Goal: Task Accomplishment & Management: Use online tool/utility

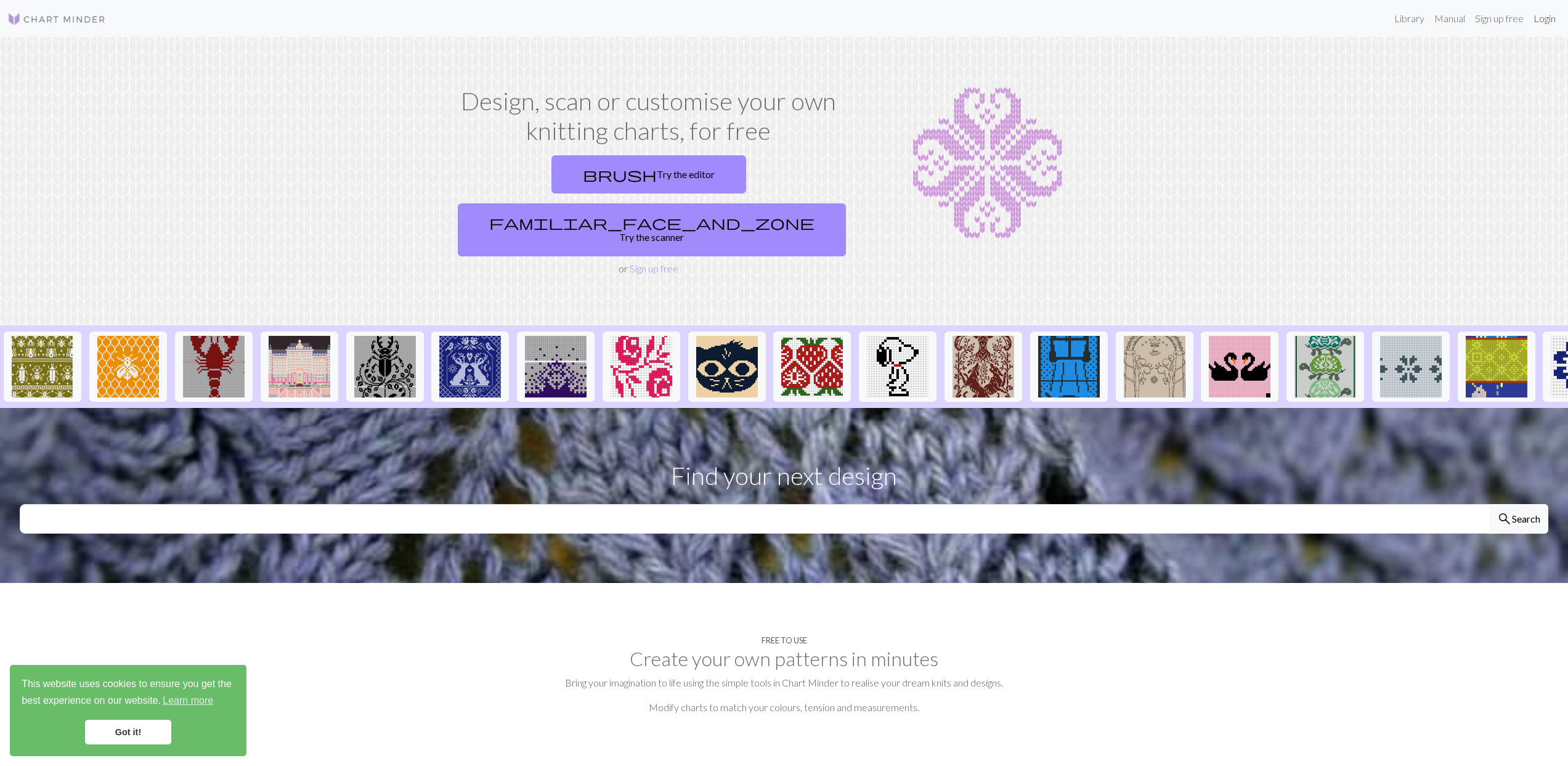
click at [1541, 19] on link "Login" at bounding box center [1544, 18] width 32 height 25
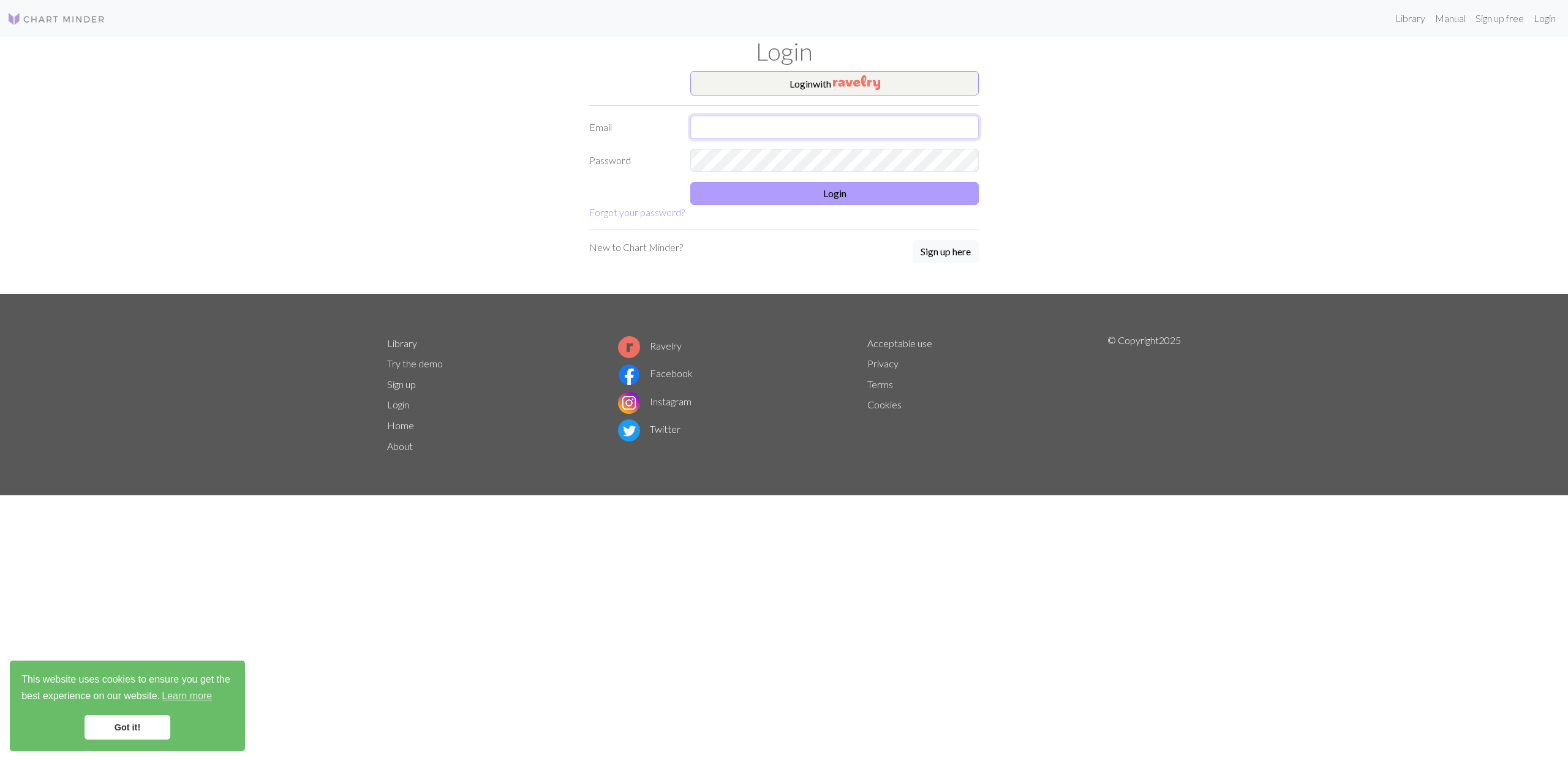
type input "[EMAIL_ADDRESS][DOMAIN_NAME]"
click at [856, 191] on button "Login" at bounding box center [834, 193] width 288 height 23
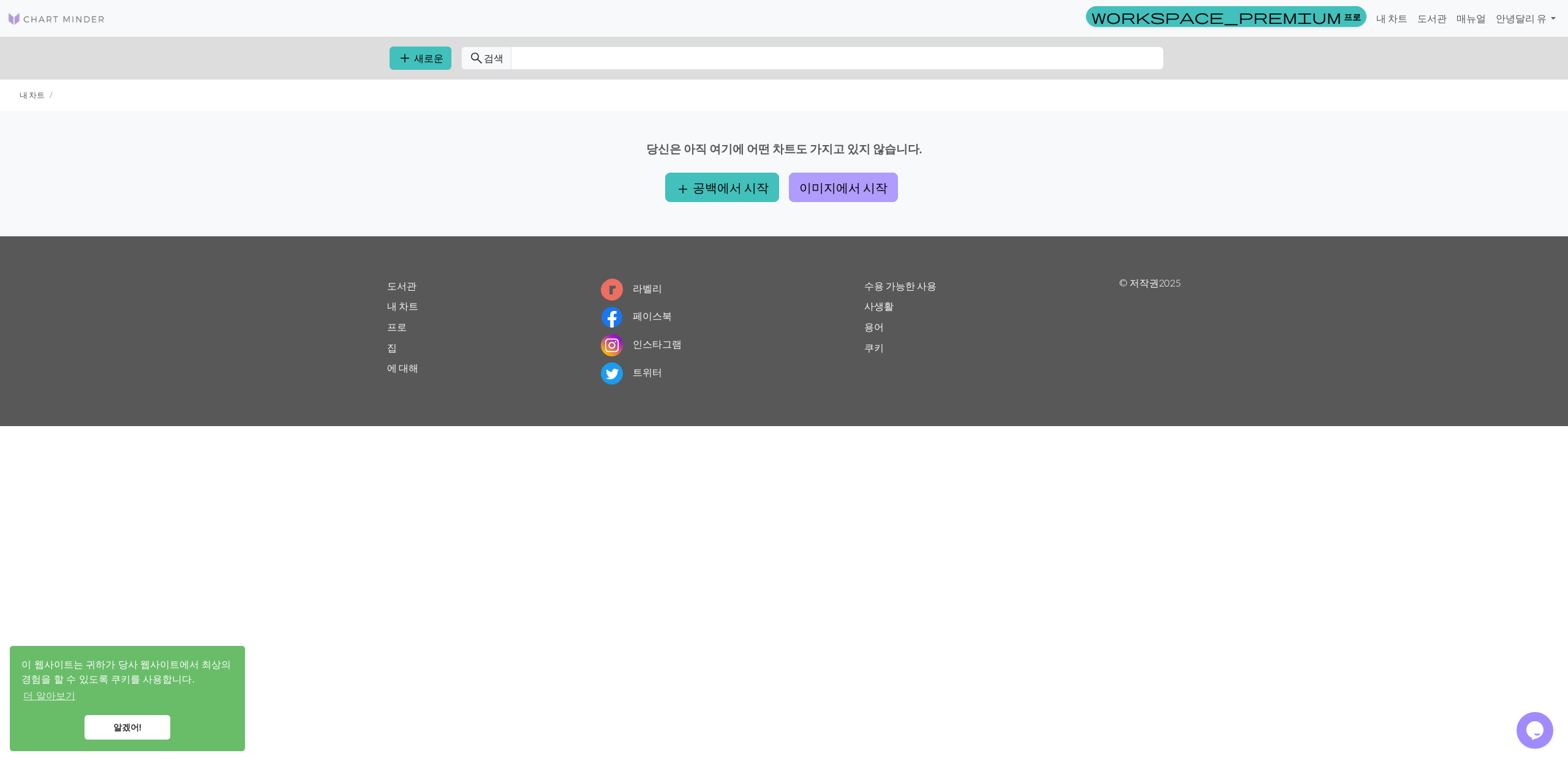
click at [846, 191] on button "이미지에서 시작" at bounding box center [843, 188] width 109 height 30
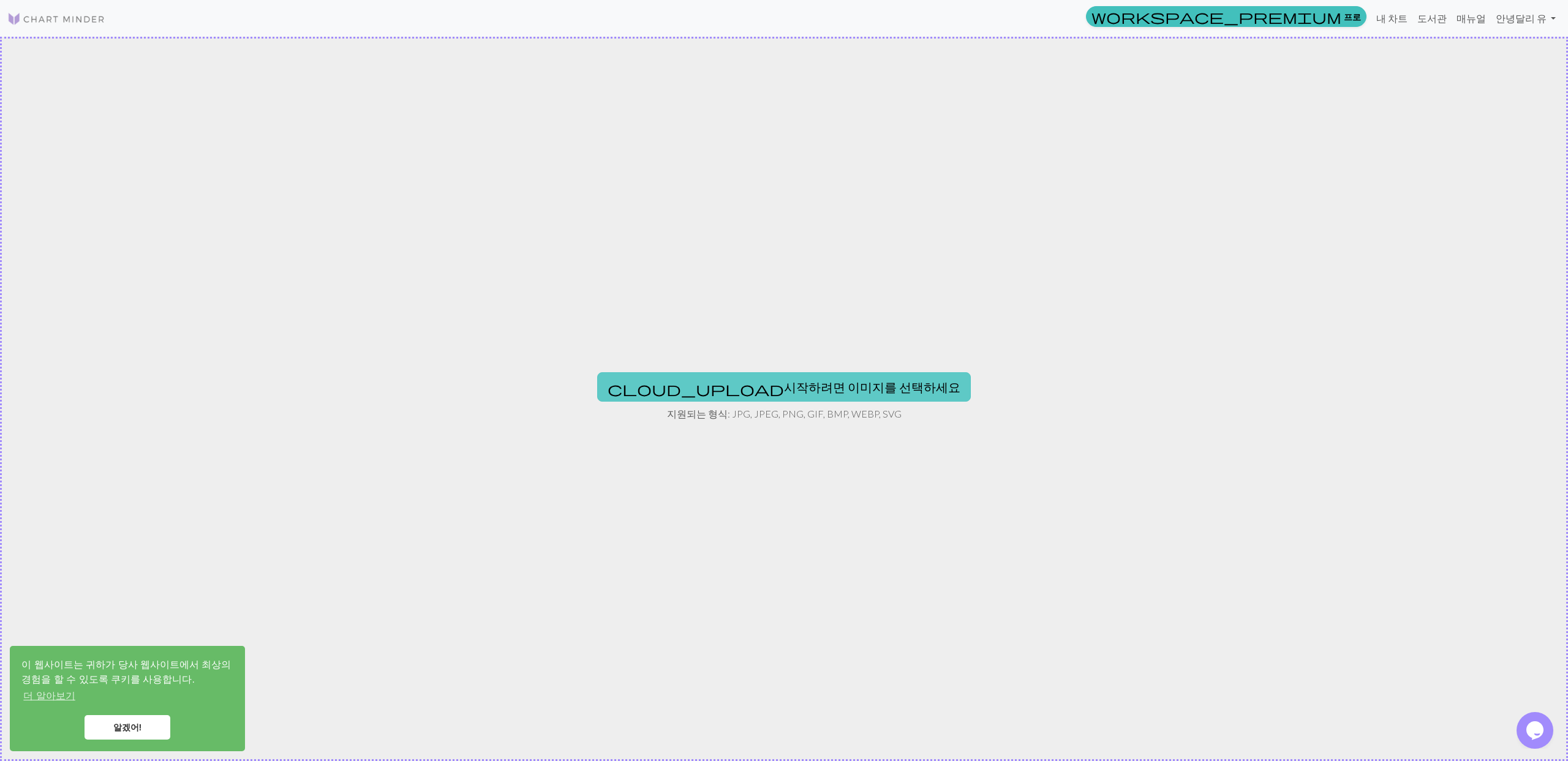
click at [785, 383] on button "cloud_upload 시작하려면 이미지를 선택하세요" at bounding box center [783, 387] width 374 height 30
type input "C:\fakepath\IMG_4783.webp"
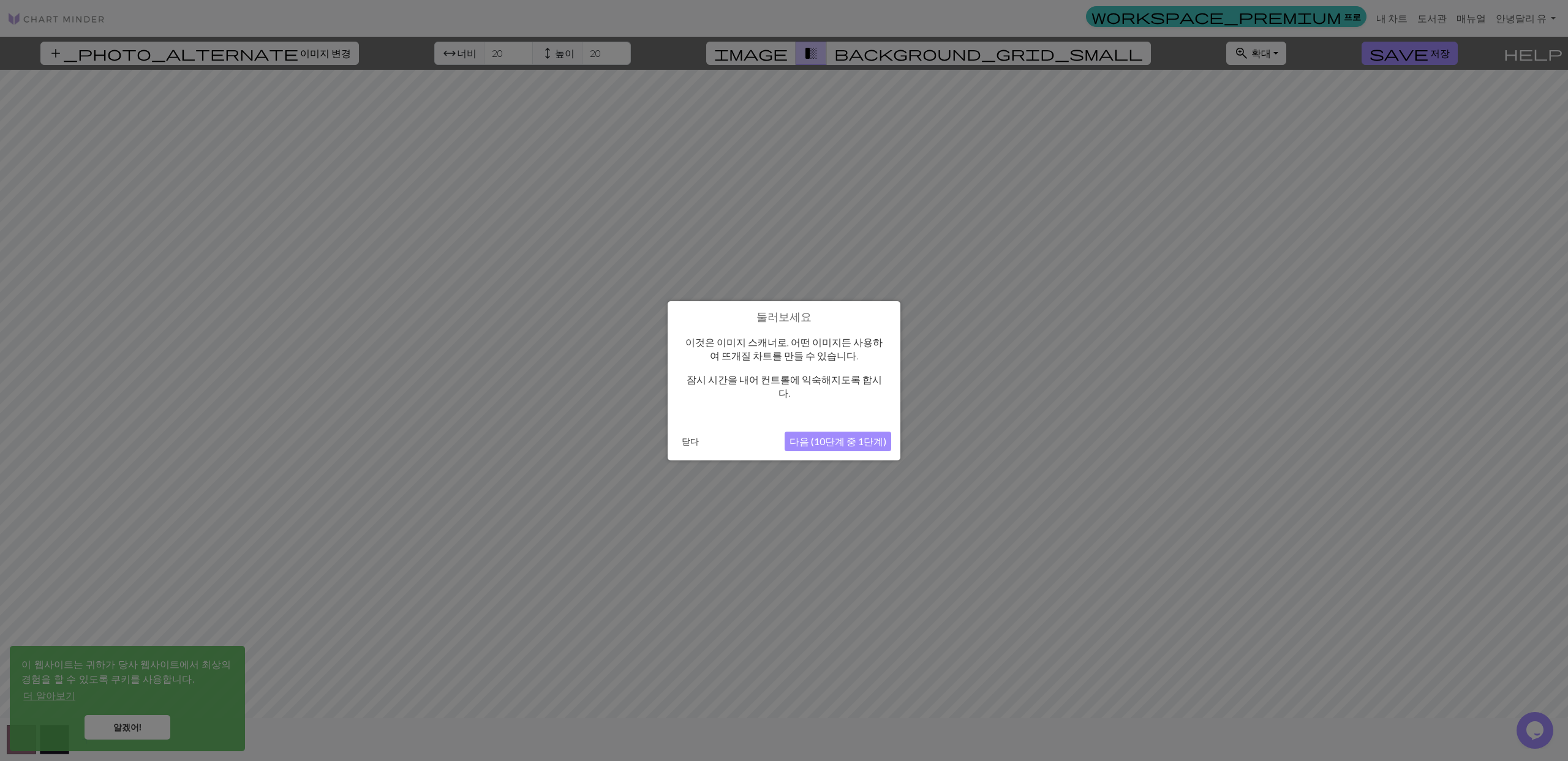
click at [837, 435] on button "다음 (10단계 중 1단계)" at bounding box center [838, 442] width 107 height 19
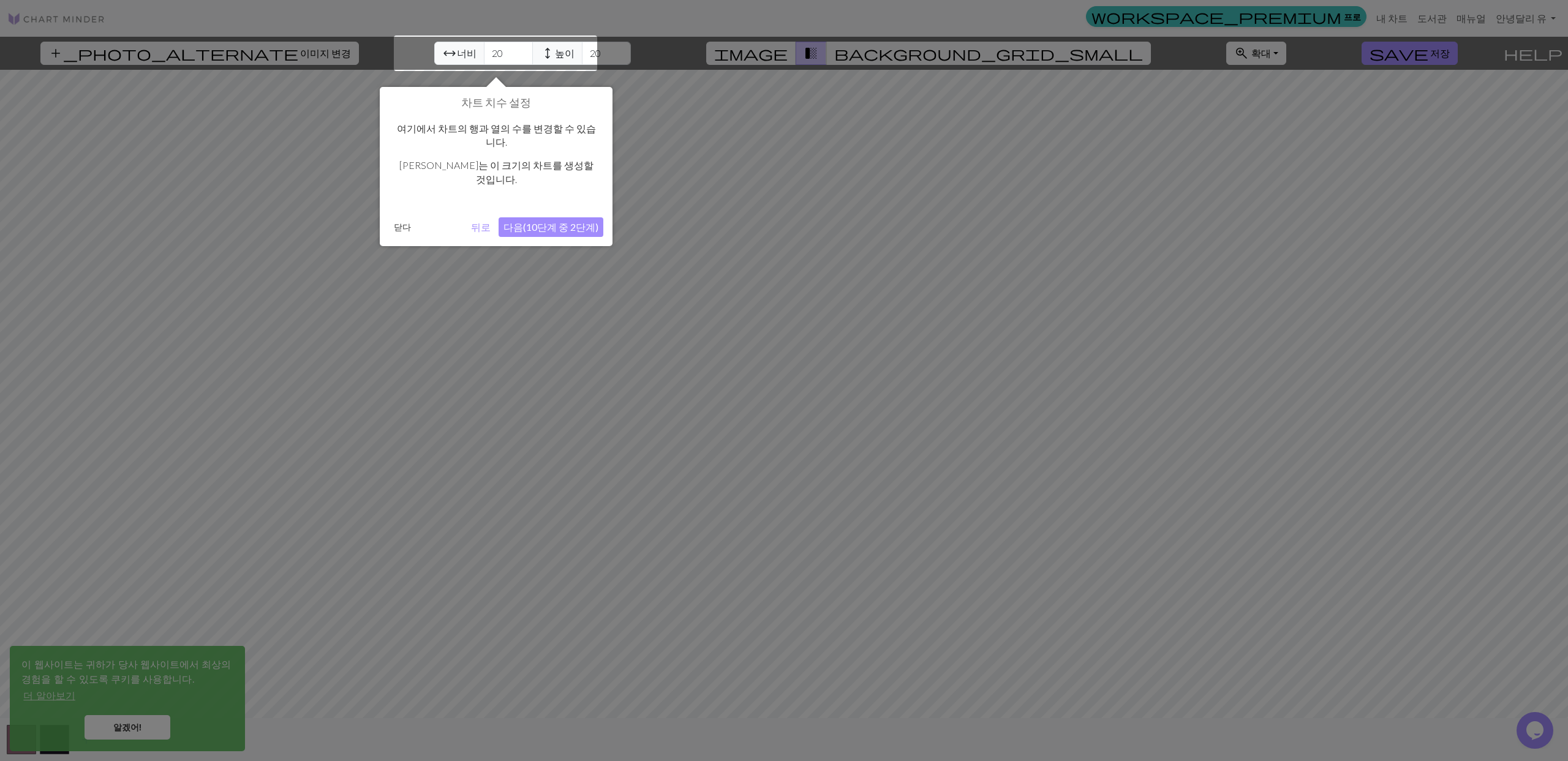
click at [455, 58] on div at bounding box center [495, 53] width 203 height 35
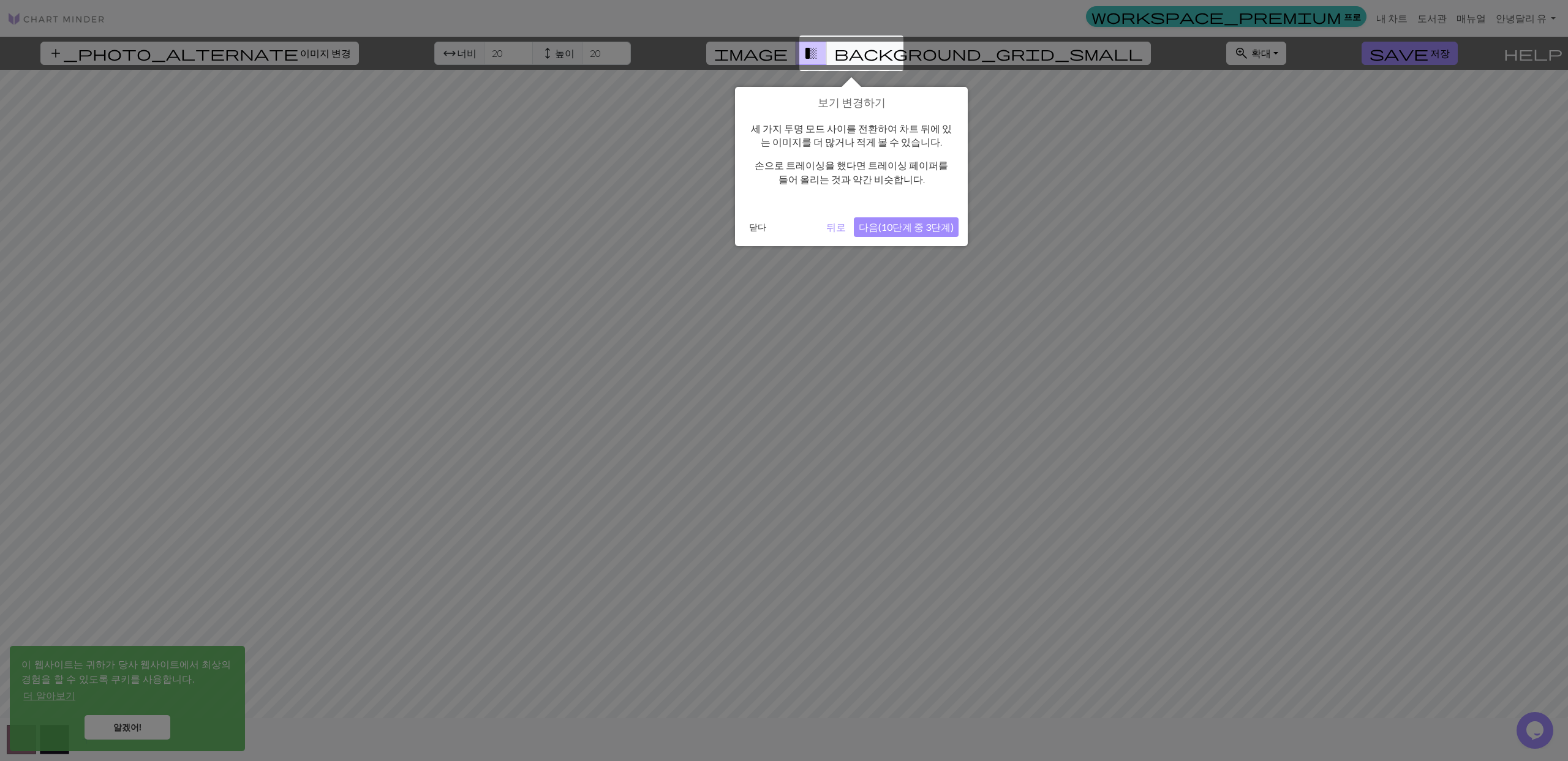
click at [921, 230] on button "다음(10단계 중 3단계)" at bounding box center [906, 227] width 105 height 19
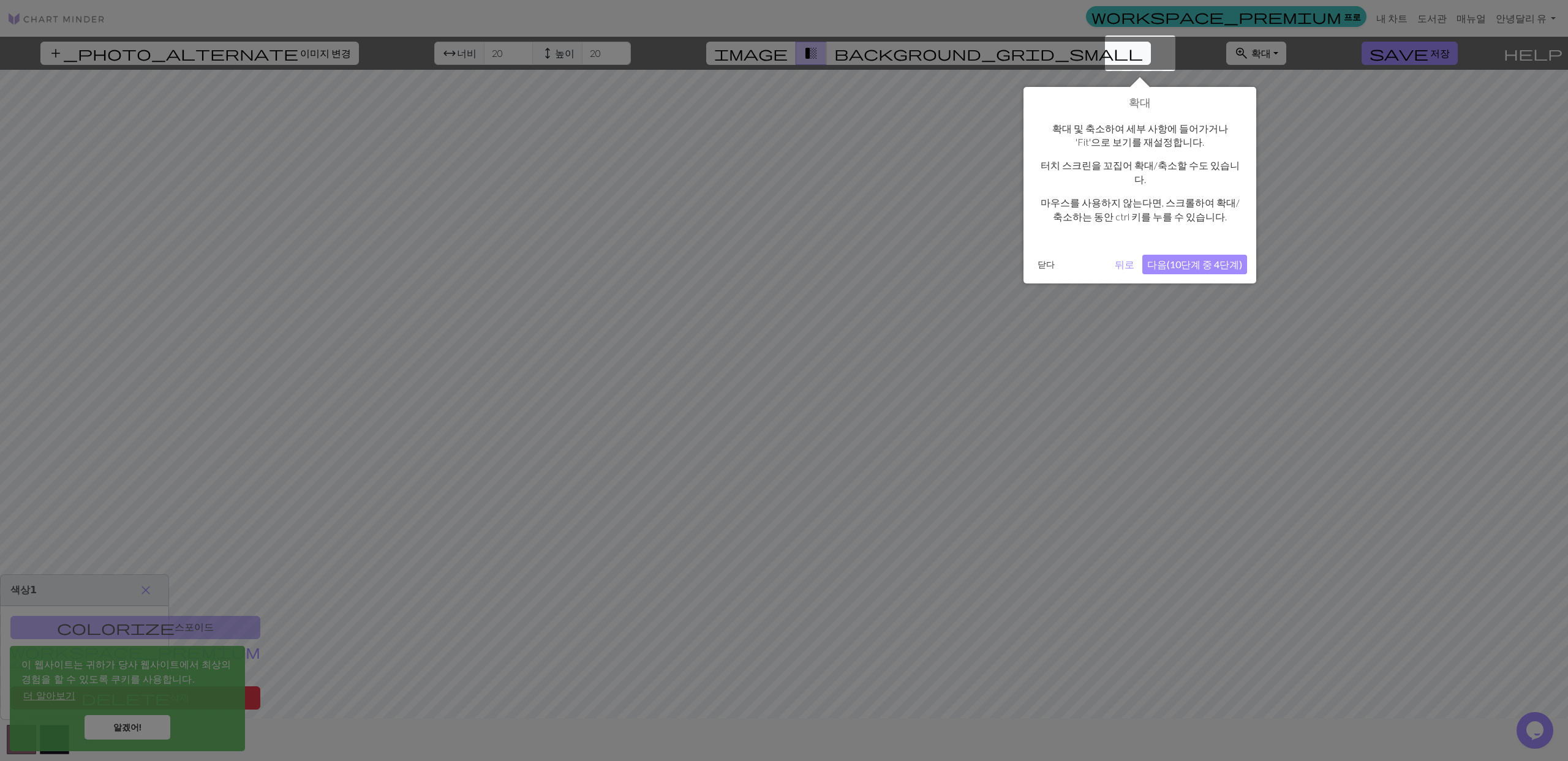
click at [1172, 254] on button "다음(10단계 중 4단계)" at bounding box center [1194, 264] width 105 height 19
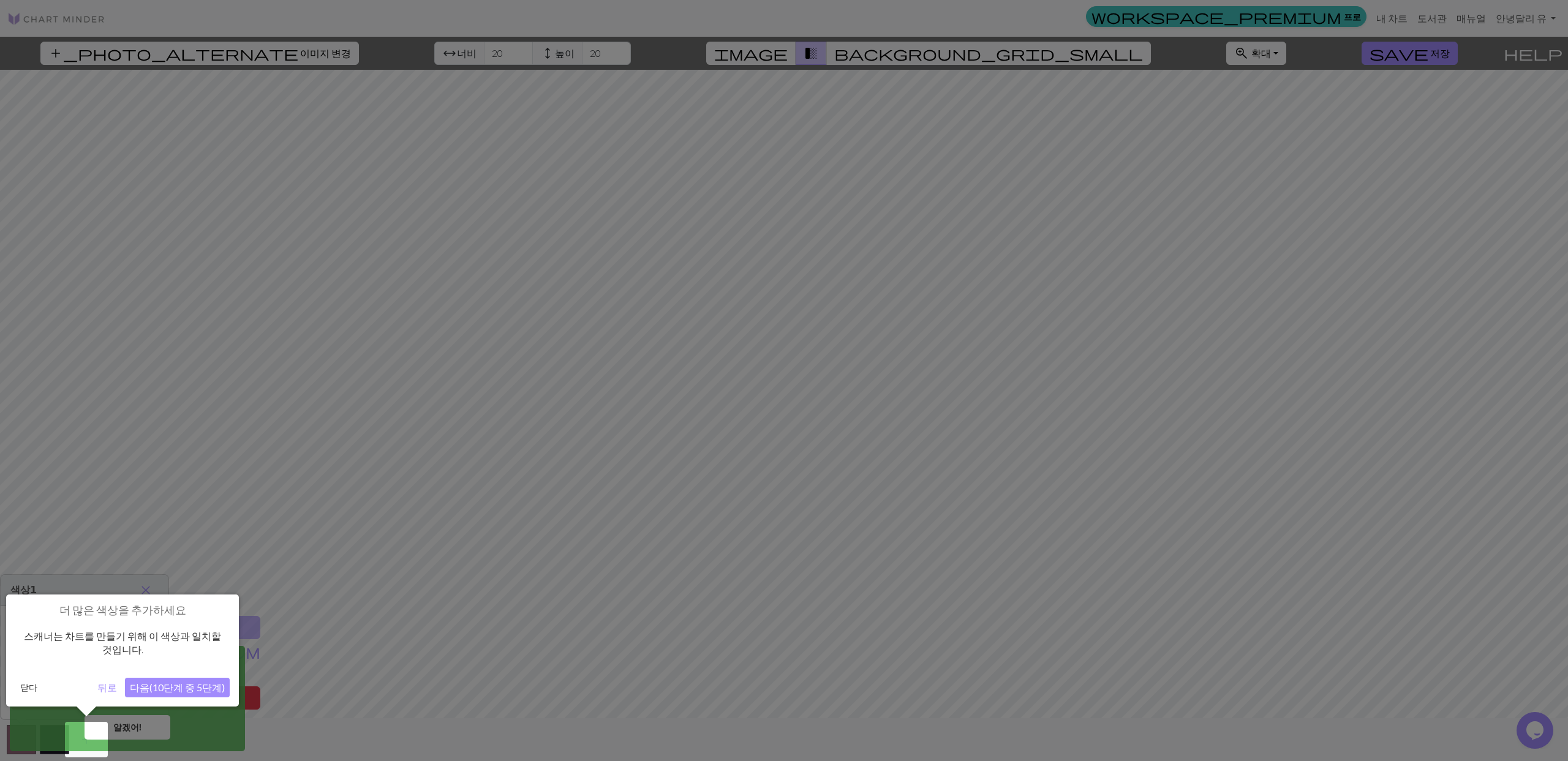
click at [205, 685] on button "다음(10단계 중 5단계)" at bounding box center [178, 688] width 105 height 19
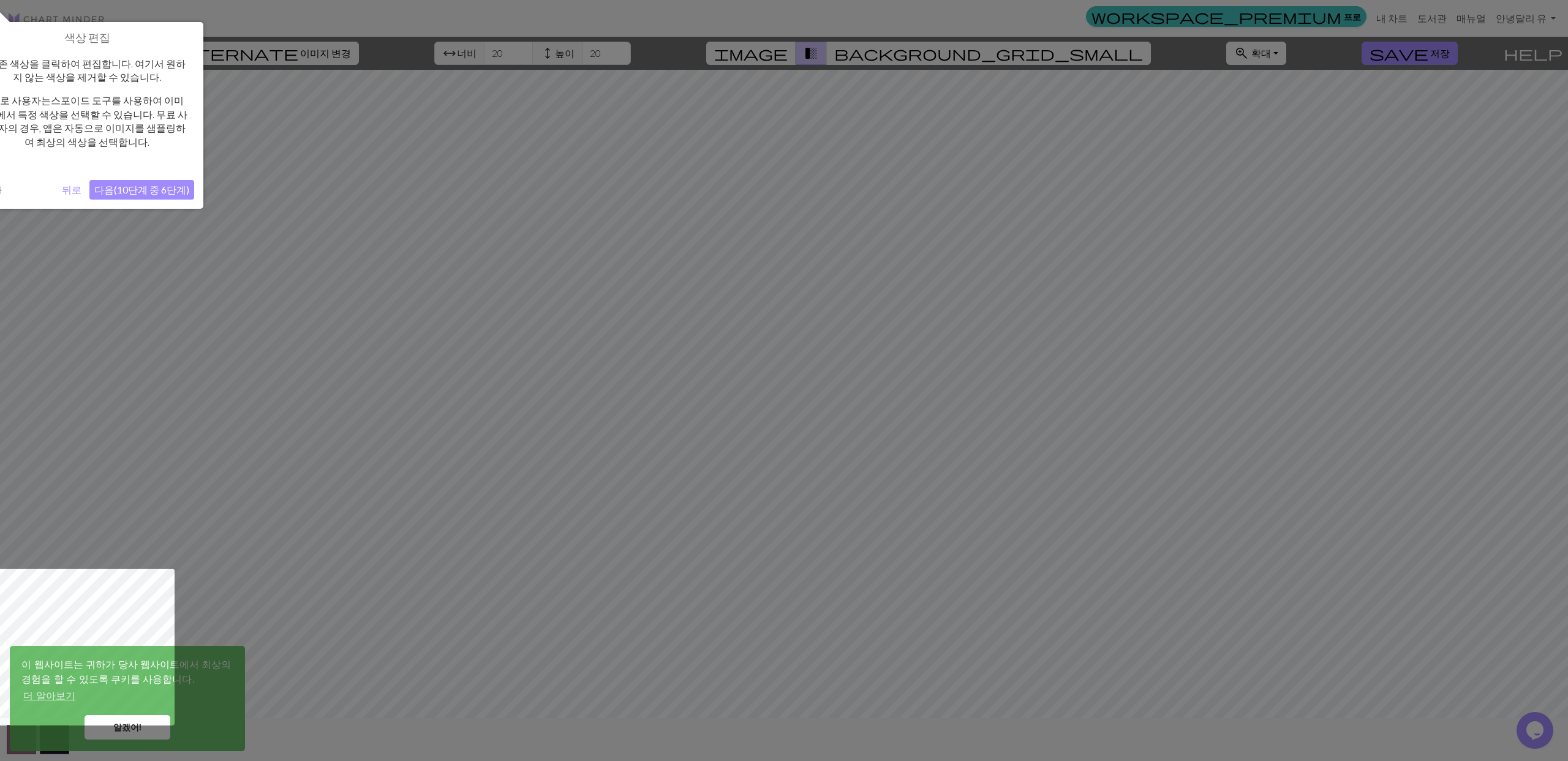
click at [141, 188] on button "다음(10단계 중 6단계)" at bounding box center [142, 189] width 105 height 19
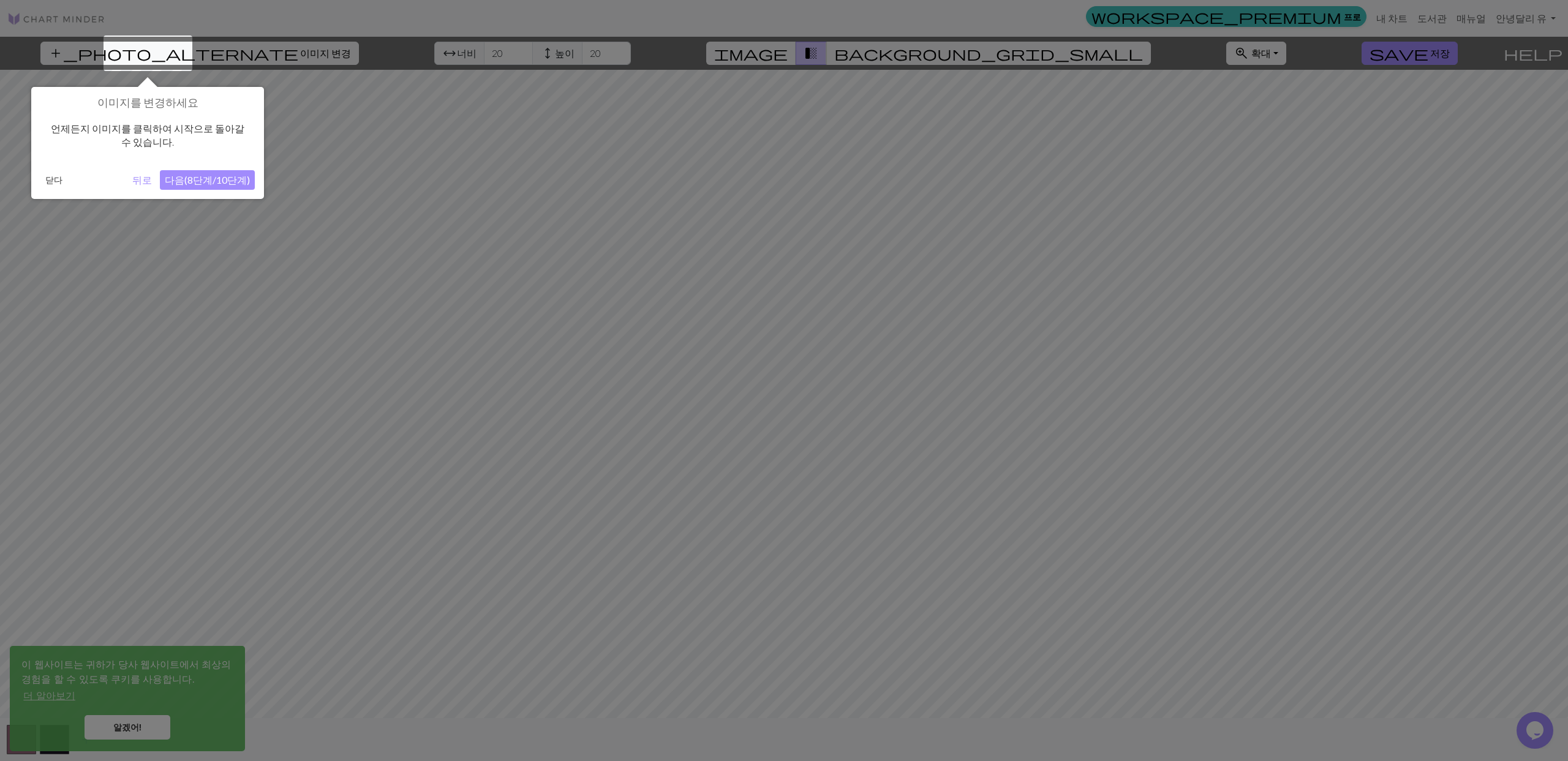
click at [205, 183] on button "다음(8단계/10단계)" at bounding box center [207, 180] width 95 height 19
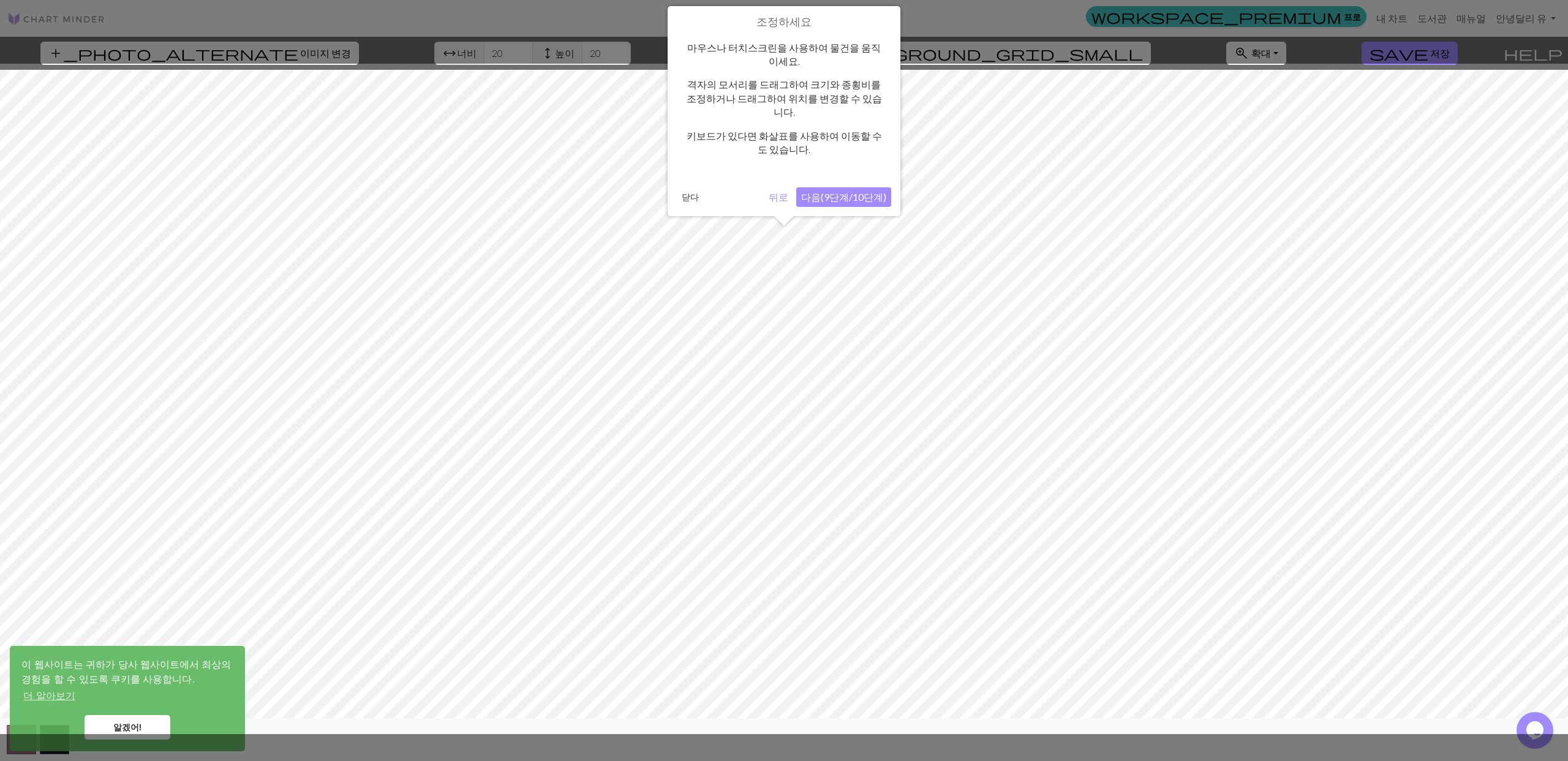
click at [876, 187] on button "다음(9단계/10단계)" at bounding box center [843, 197] width 95 height 19
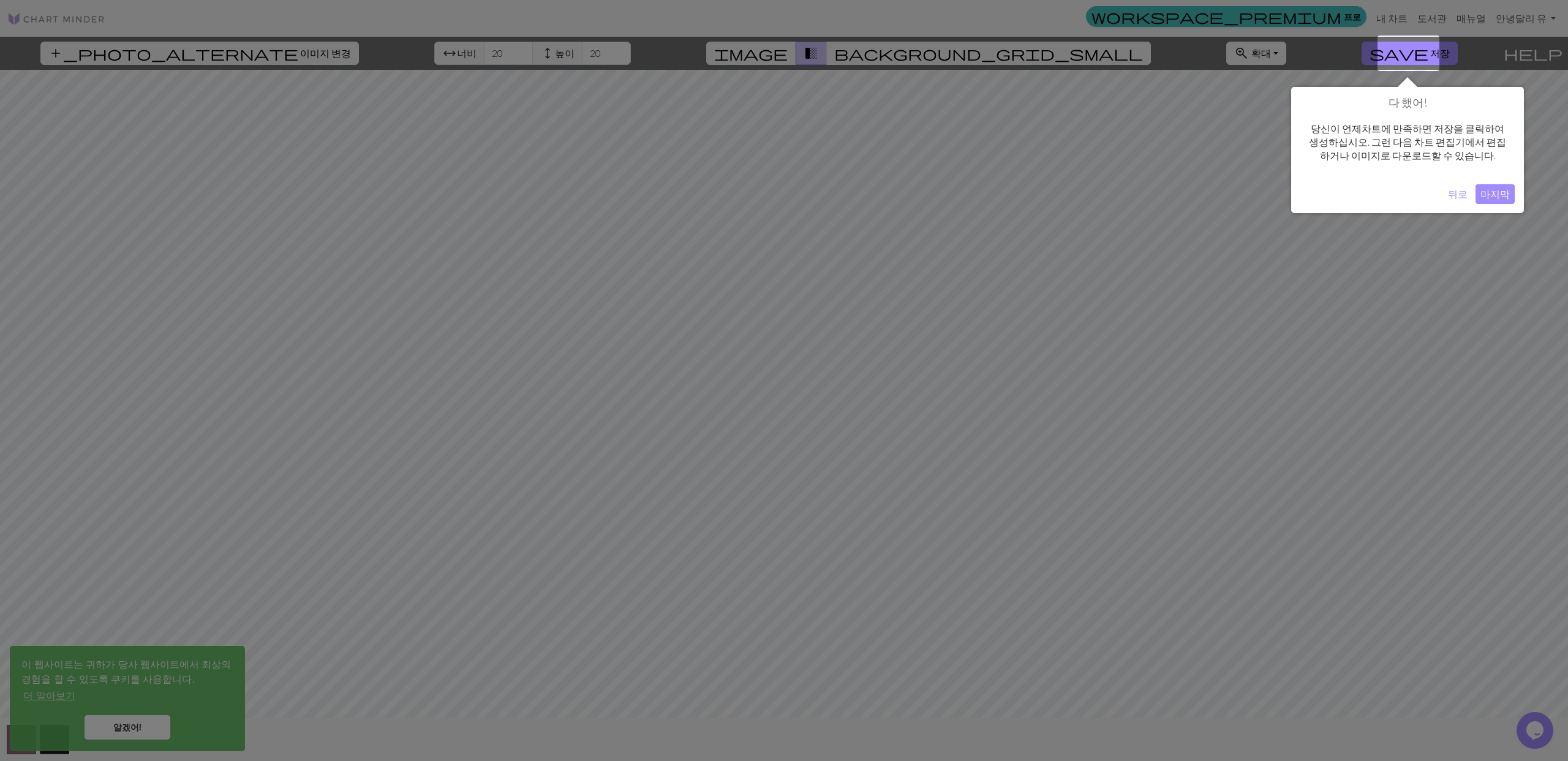
click at [1490, 193] on button "마지막" at bounding box center [1495, 194] width 39 height 19
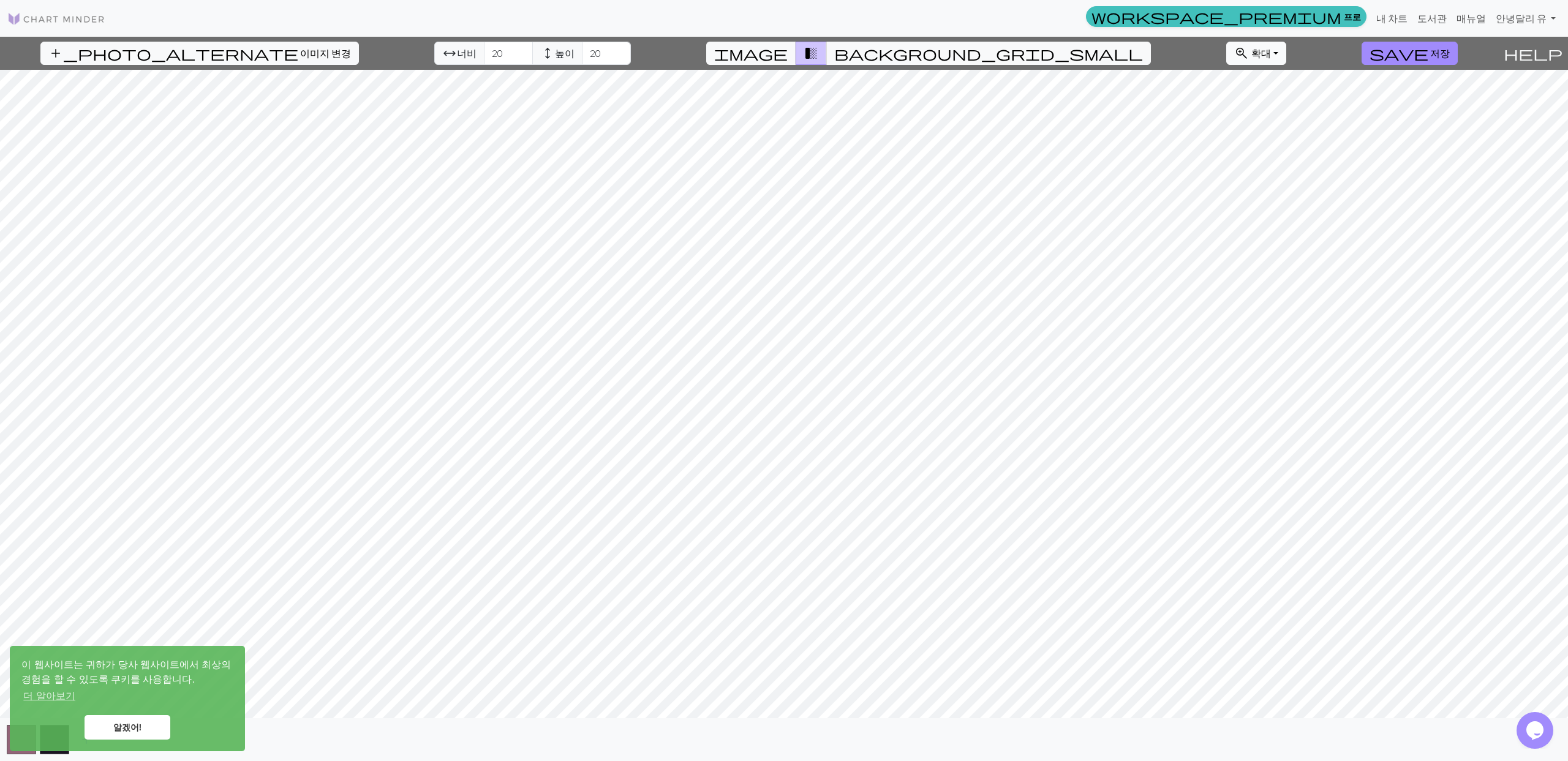
click at [1251, 48] on span "확대" at bounding box center [1261, 53] width 19 height 12
click at [1227, 80] on button "모두 맞추다" at bounding box center [1275, 80] width 97 height 19
click at [1226, 61] on button "zoom_in 확대 Zoom" at bounding box center [1256, 53] width 60 height 23
click at [1227, 123] on button "높이에 맞는" at bounding box center [1275, 119] width 97 height 19
click at [1251, 54] on span "확대" at bounding box center [1261, 53] width 19 height 12
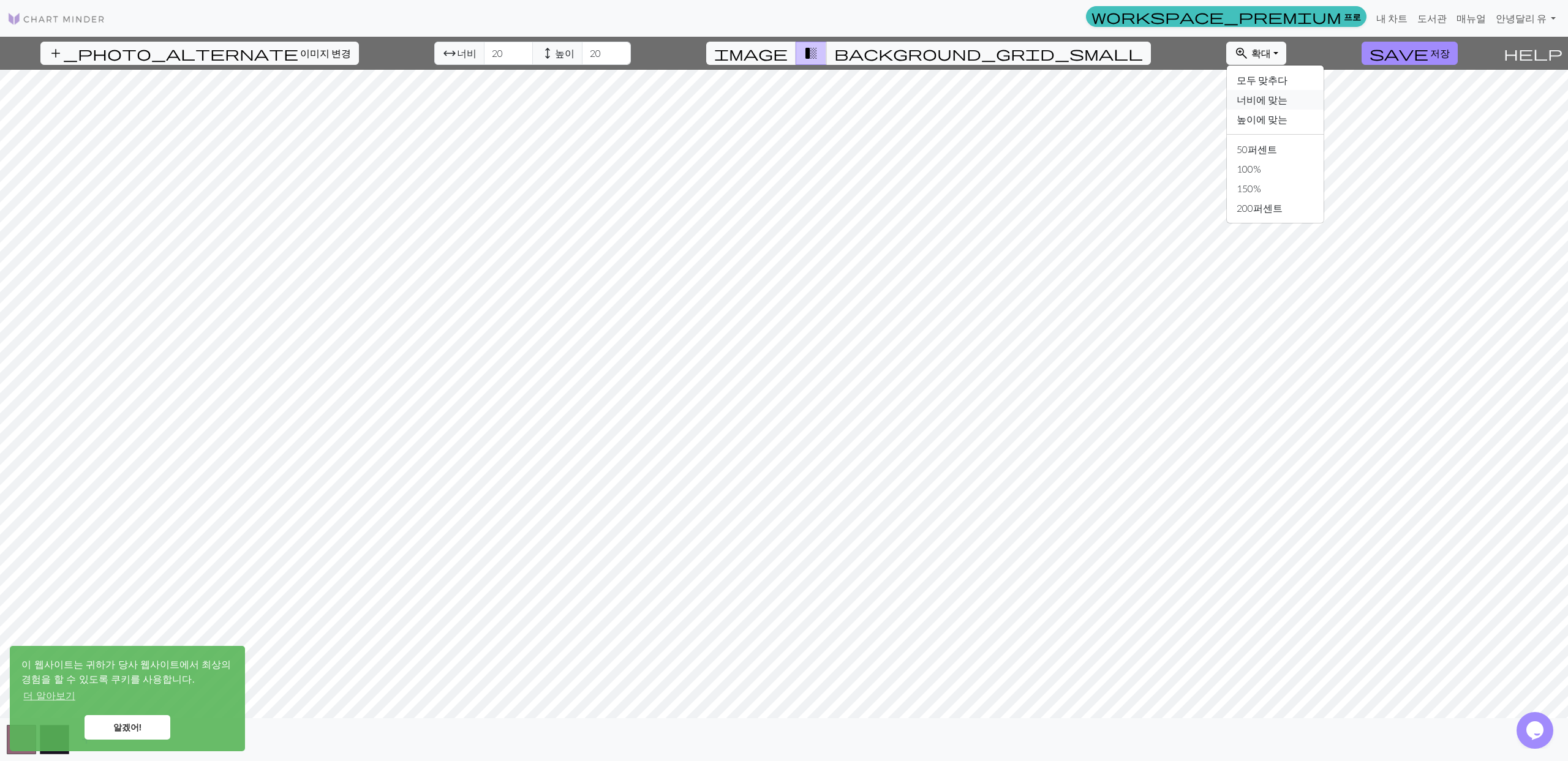
click at [1227, 98] on button "너비에 맞는" at bounding box center [1275, 100] width 97 height 19
click at [1226, 63] on button "zoom_in 확대 Zoom" at bounding box center [1256, 53] width 60 height 23
click at [1227, 117] on button "높이에 맞는" at bounding box center [1275, 119] width 97 height 19
click at [109, 730] on link "알겠어!" at bounding box center [127, 727] width 86 height 24
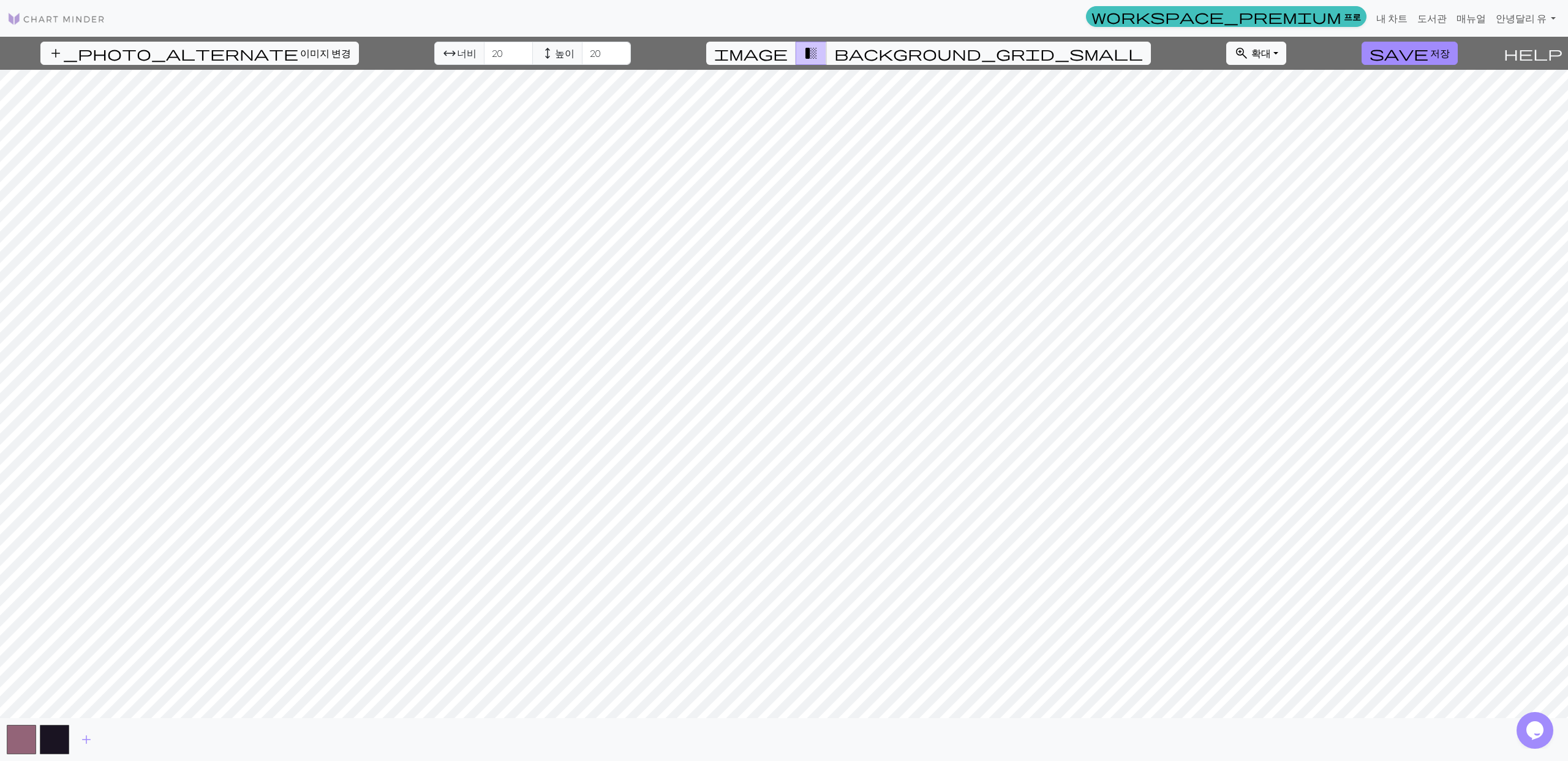
click at [88, 742] on span "add" at bounding box center [87, 740] width 15 height 17
click at [121, 740] on span "add" at bounding box center [120, 740] width 15 height 17
click at [153, 740] on span "add" at bounding box center [152, 740] width 15 height 17
click at [188, 743] on span "add" at bounding box center [186, 740] width 15 height 17
click at [221, 743] on span "add" at bounding box center [219, 740] width 15 height 17
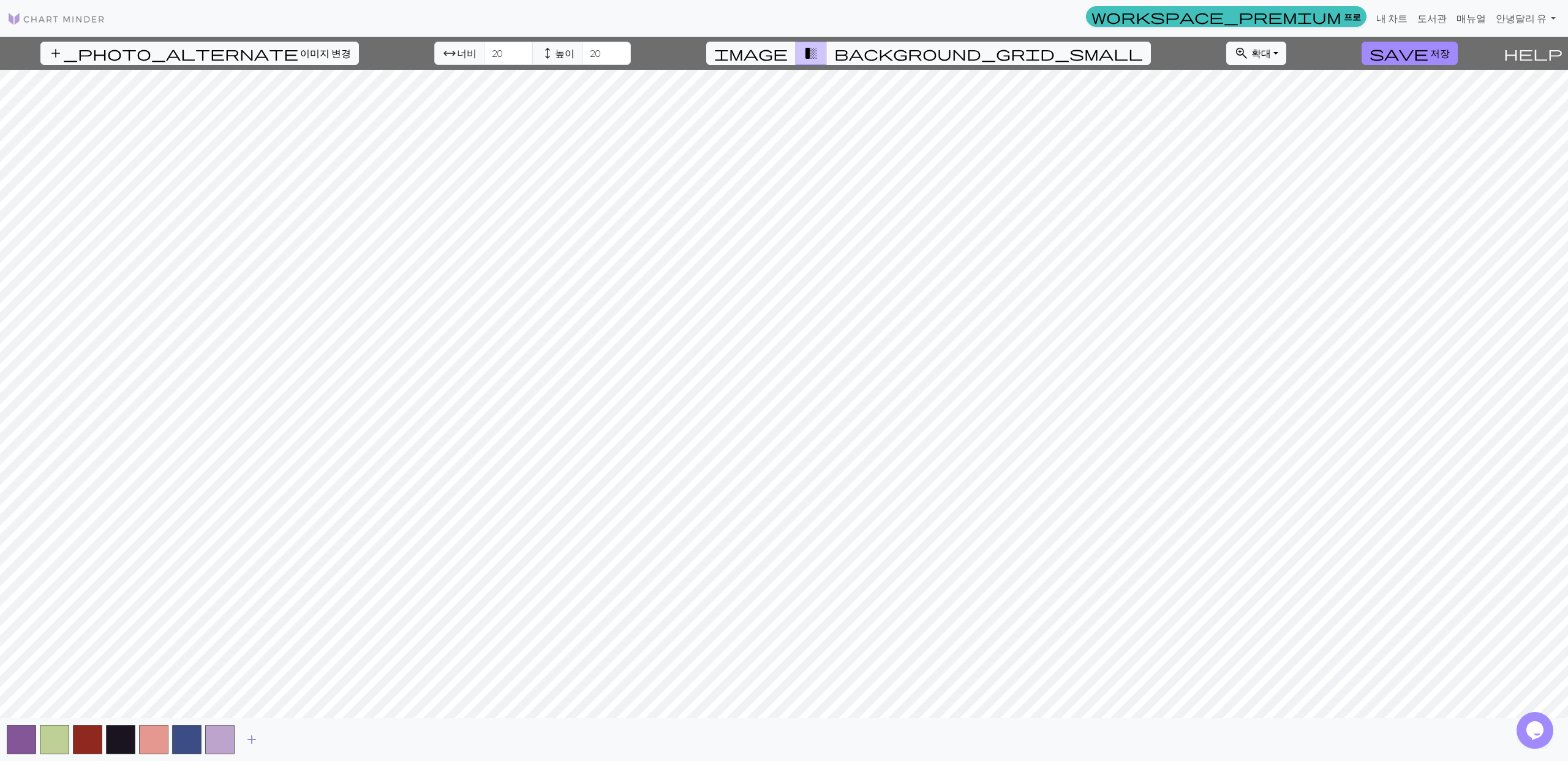
click at [247, 743] on span "add" at bounding box center [251, 740] width 15 height 17
click at [282, 740] on span "add" at bounding box center [285, 740] width 15 height 17
click at [315, 743] on span "add" at bounding box center [318, 740] width 15 height 17
click at [344, 743] on span "add" at bounding box center [351, 740] width 15 height 17
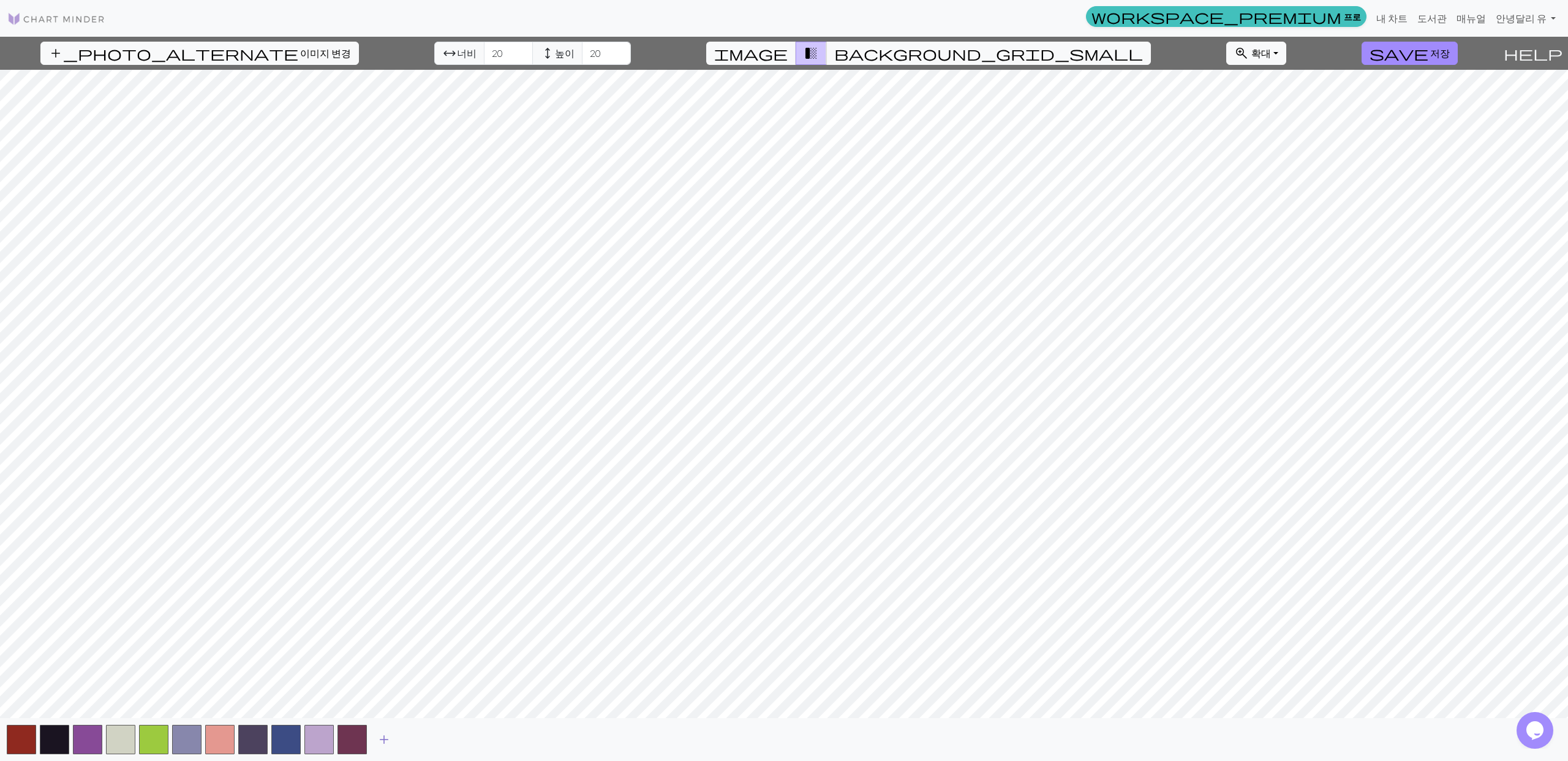
click at [383, 744] on span "add" at bounding box center [384, 740] width 15 height 17
click at [419, 746] on span "add" at bounding box center [417, 740] width 15 height 17
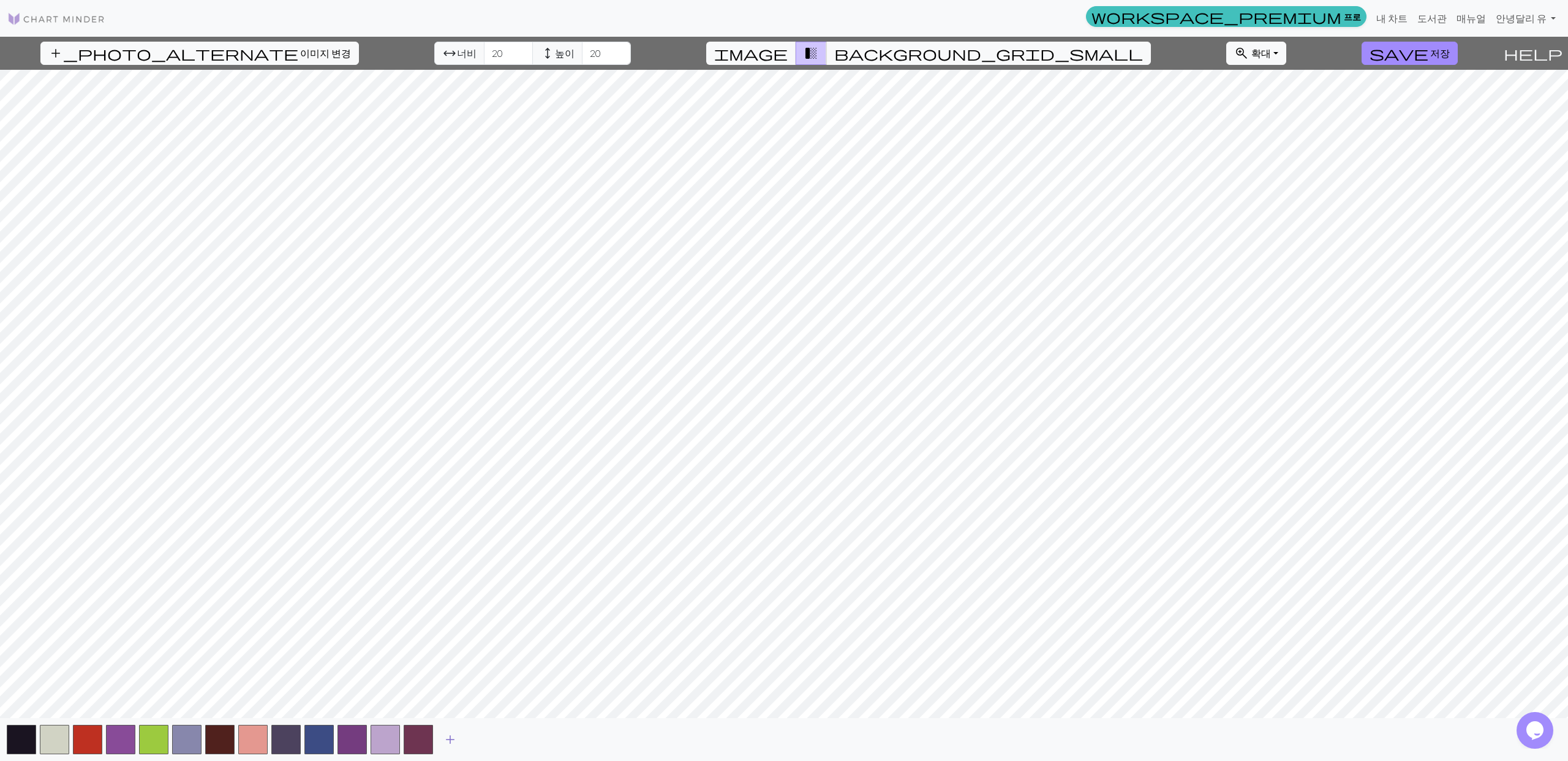
click at [459, 741] on button "add" at bounding box center [450, 740] width 30 height 23
click at [483, 745] on span "add" at bounding box center [483, 740] width 15 height 17
click at [513, 743] on span "add" at bounding box center [516, 740] width 15 height 17
drag, startPoint x: 472, startPoint y: 52, endPoint x: 447, endPoint y: 48, distance: 25.3
click at [447, 48] on div "arrow_range 너비 20 height 높이 20" at bounding box center [533, 53] width 197 height 23
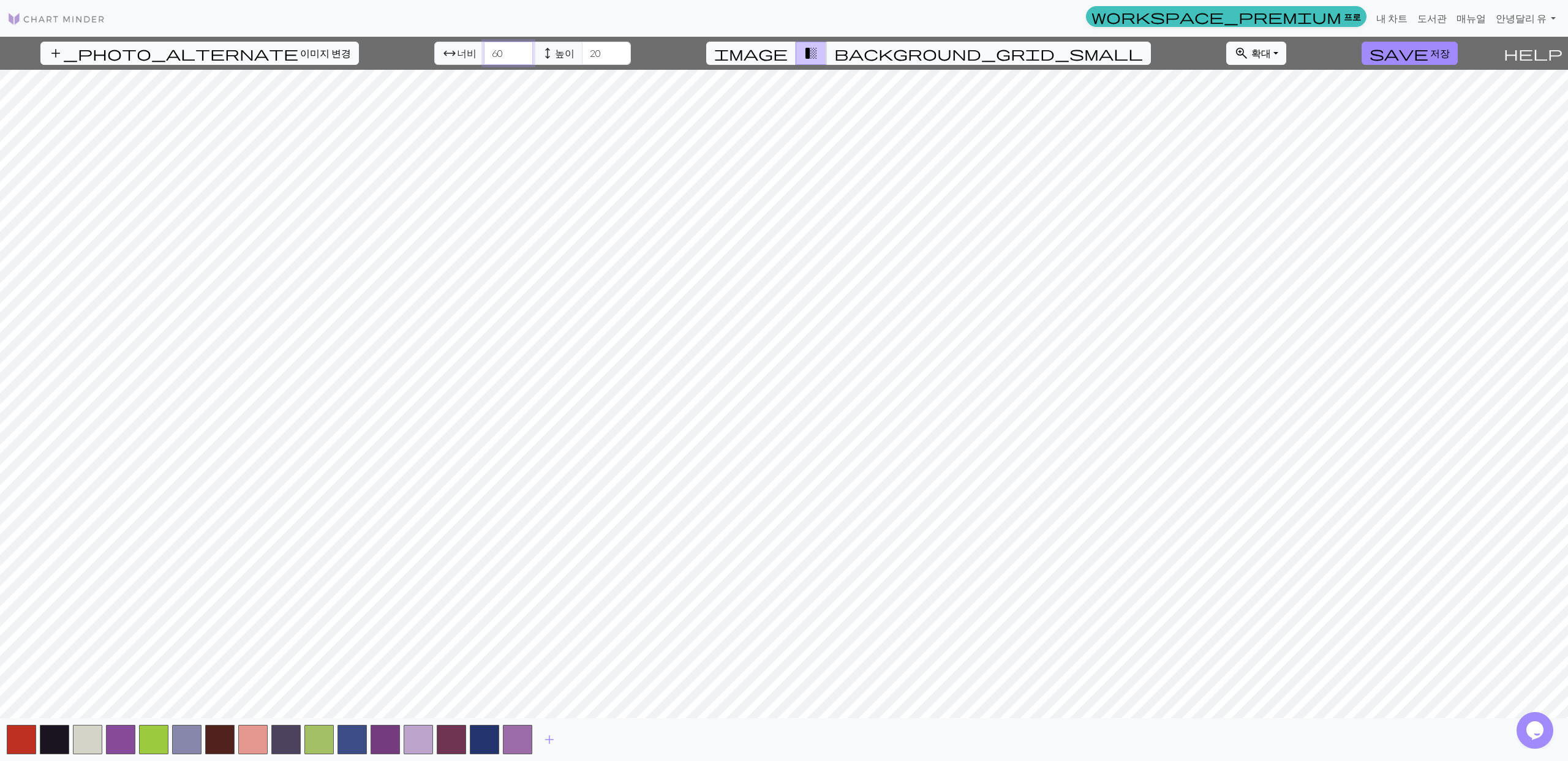
type input "60"
drag, startPoint x: 564, startPoint y: 55, endPoint x: 526, endPoint y: 49, distance: 38.5
click at [526, 49] on div "arrow_range 너비 60 height 높이 20" at bounding box center [533, 53] width 197 height 23
type input "60"
drag, startPoint x: 470, startPoint y: 53, endPoint x: 436, endPoint y: 49, distance: 34.2
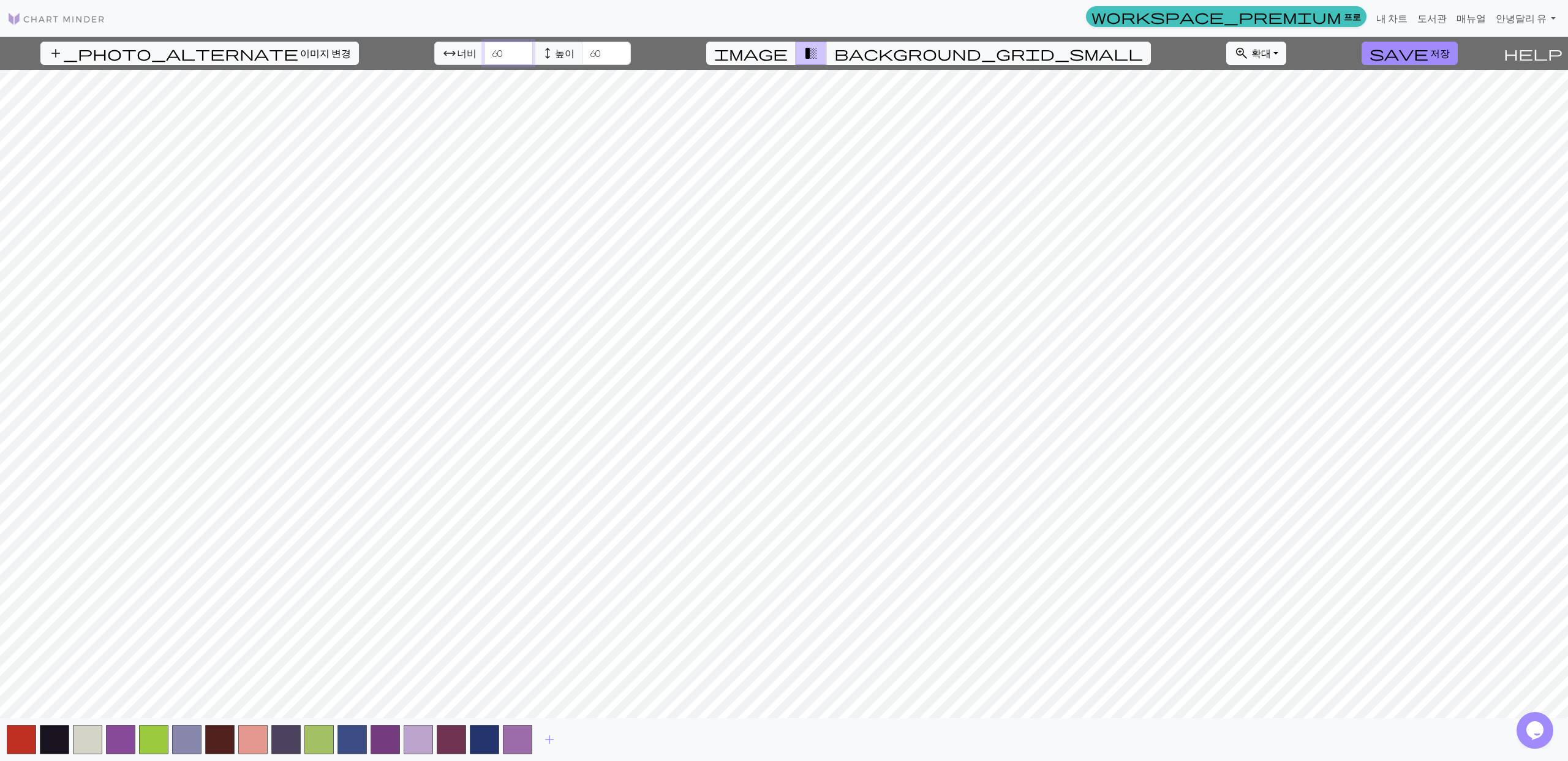
click at [436, 49] on div "arrow_range 너비 60 height 높이 60" at bounding box center [533, 53] width 197 height 23
type input "80"
drag, startPoint x: 560, startPoint y: 53, endPoint x: 536, endPoint y: 54, distance: 24.0
click at [536, 54] on div "arrow_range 너비 80 height 높이 60" at bounding box center [533, 53] width 197 height 23
type input "80"
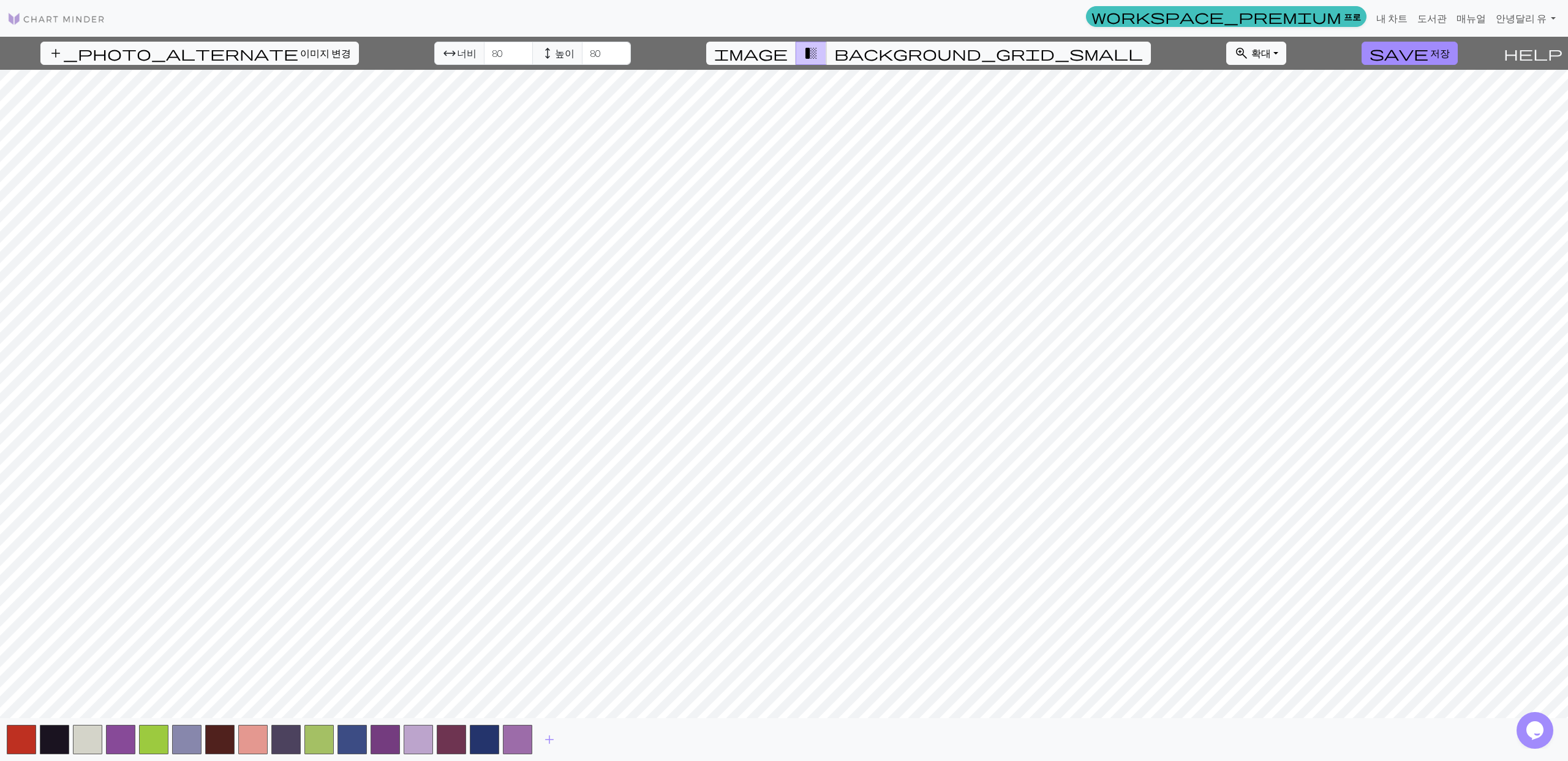
click at [788, 68] on div "add_photo_alternate 이미지 변경 arrow_range 너비 80 height 높이 80 image transition_fade…" at bounding box center [784, 399] width 1568 height 725
click at [882, 57] on span "background_grid_small" at bounding box center [988, 53] width 308 height 17
click at [788, 55] on span "image" at bounding box center [750, 53] width 73 height 17
click at [818, 54] on span "transition_fade" at bounding box center [811, 53] width 15 height 17
click at [887, 56] on span "background_grid_small" at bounding box center [988, 53] width 308 height 17
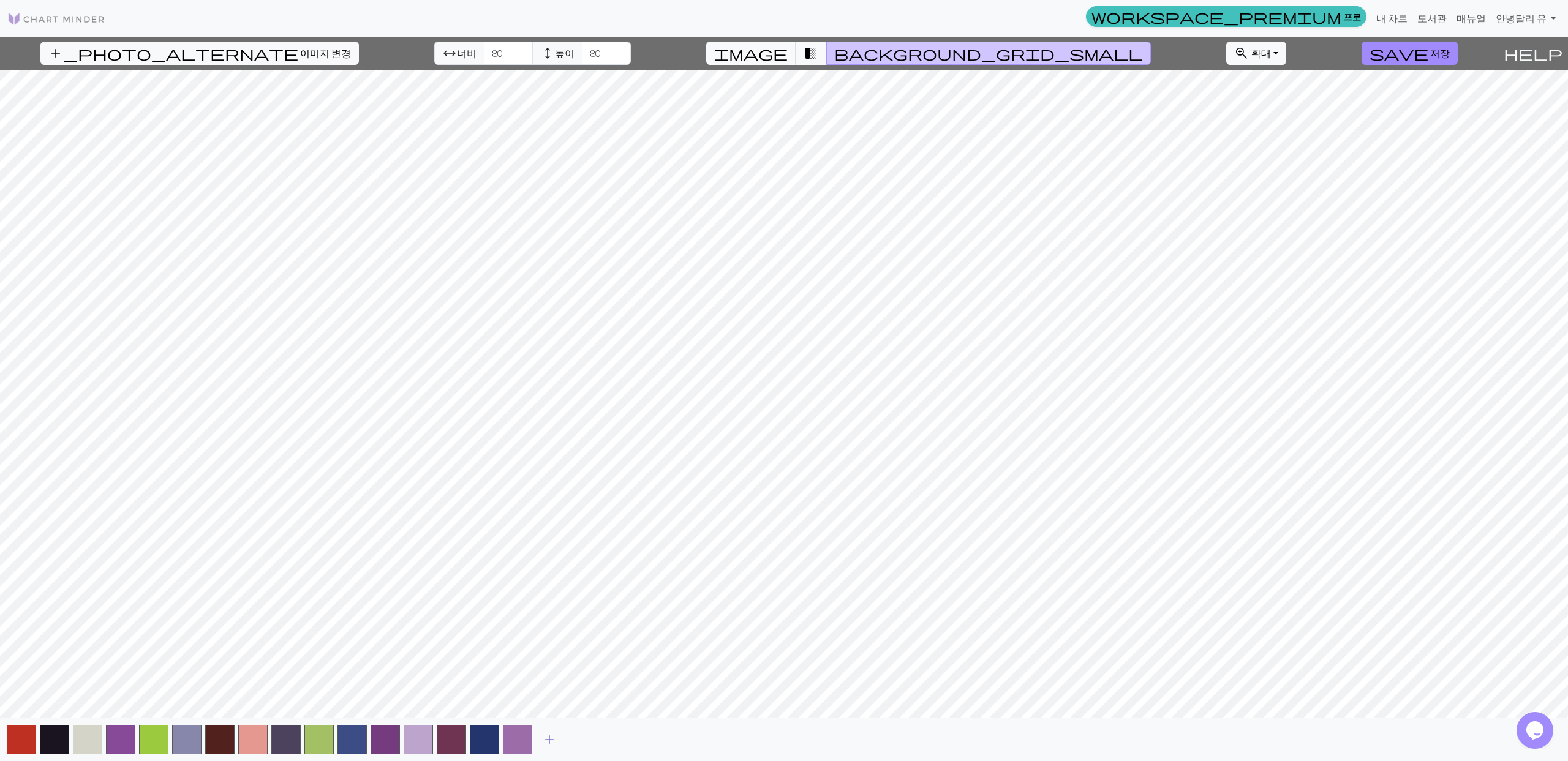
click at [548, 742] on span "add" at bounding box center [550, 740] width 15 height 17
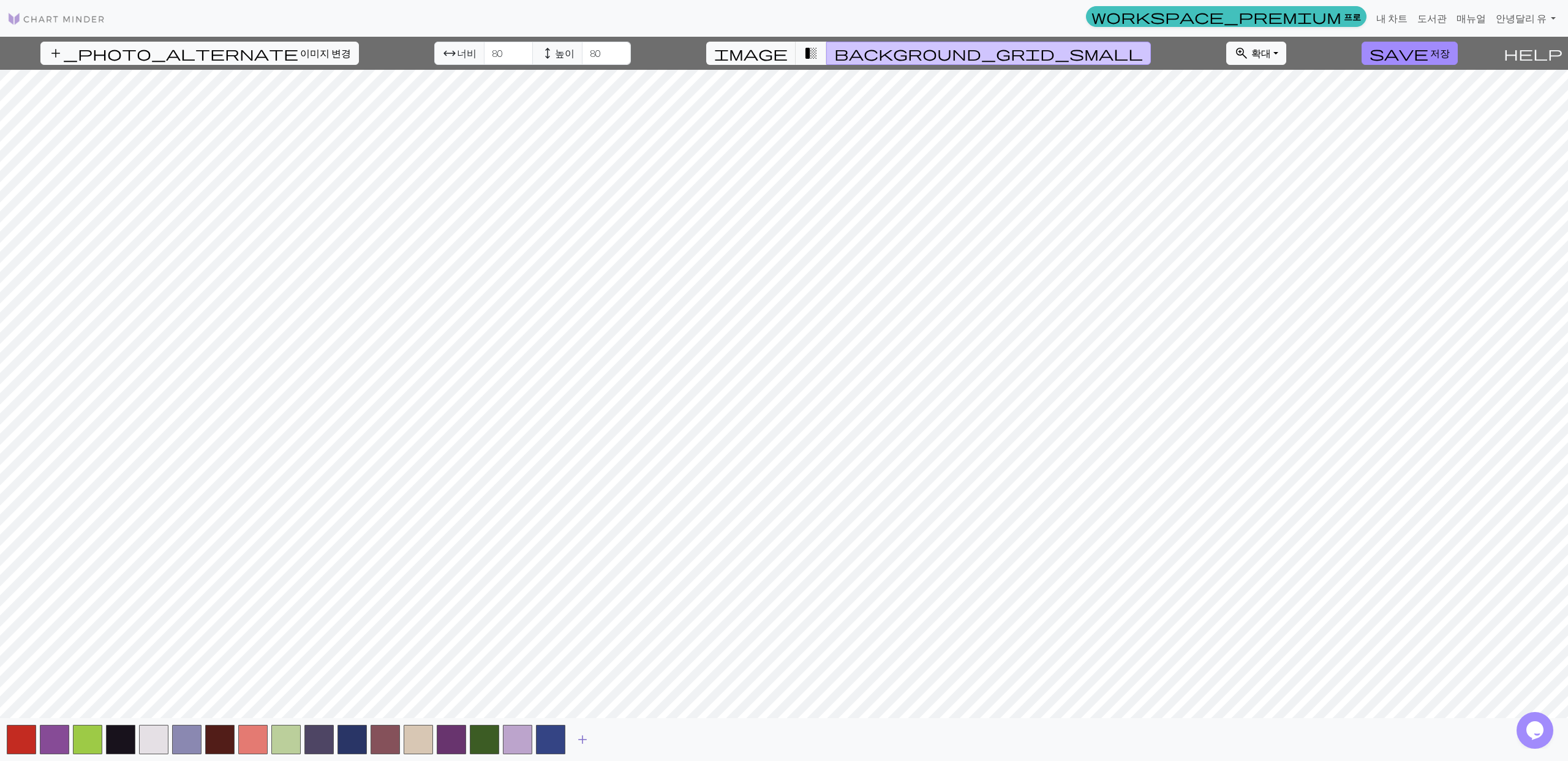
click at [576, 743] on span "add" at bounding box center [583, 740] width 15 height 17
click at [576, 743] on button "button" at bounding box center [584, 740] width 30 height 30
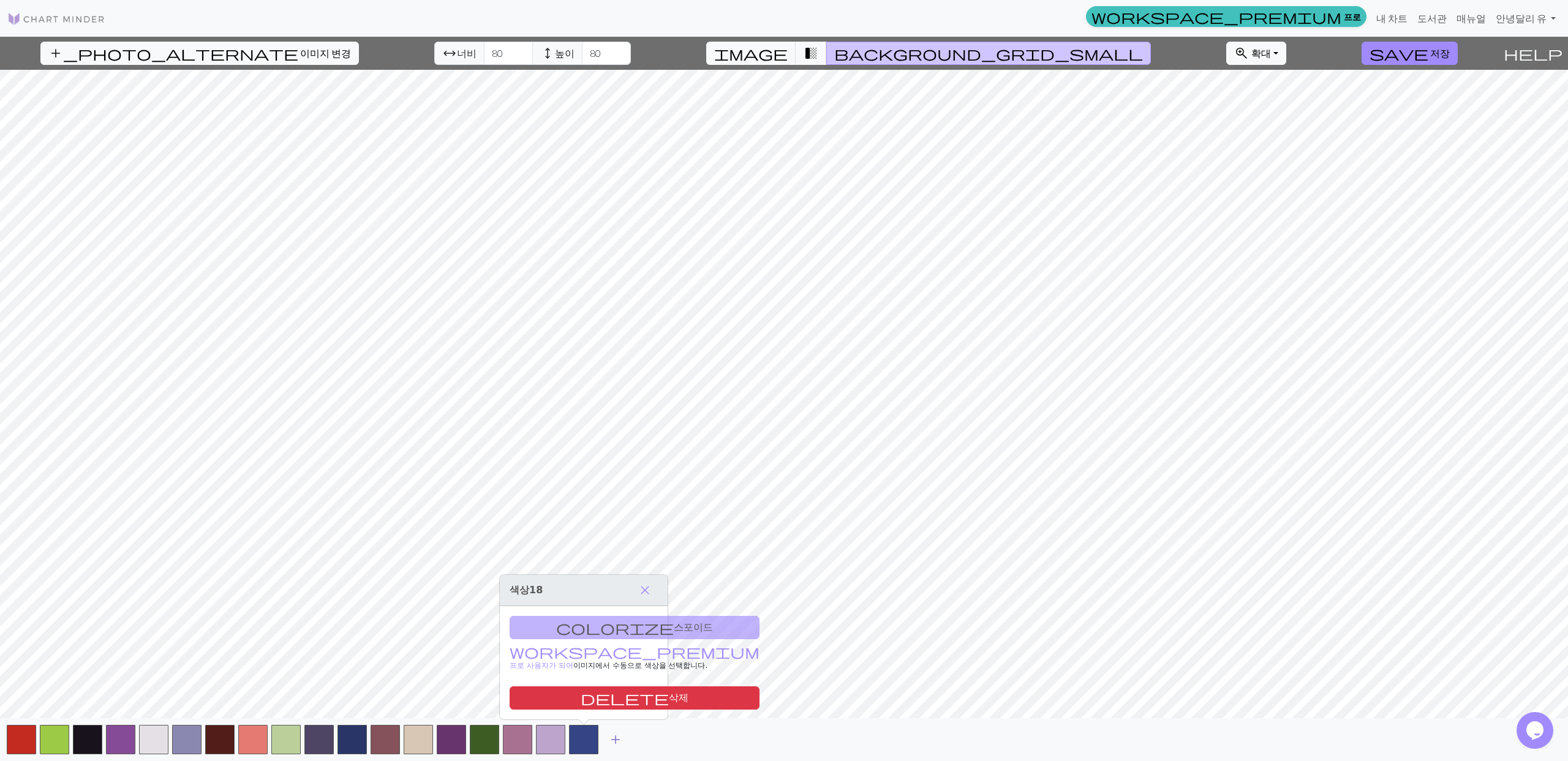
click at [616, 743] on span "add" at bounding box center [615, 740] width 15 height 17
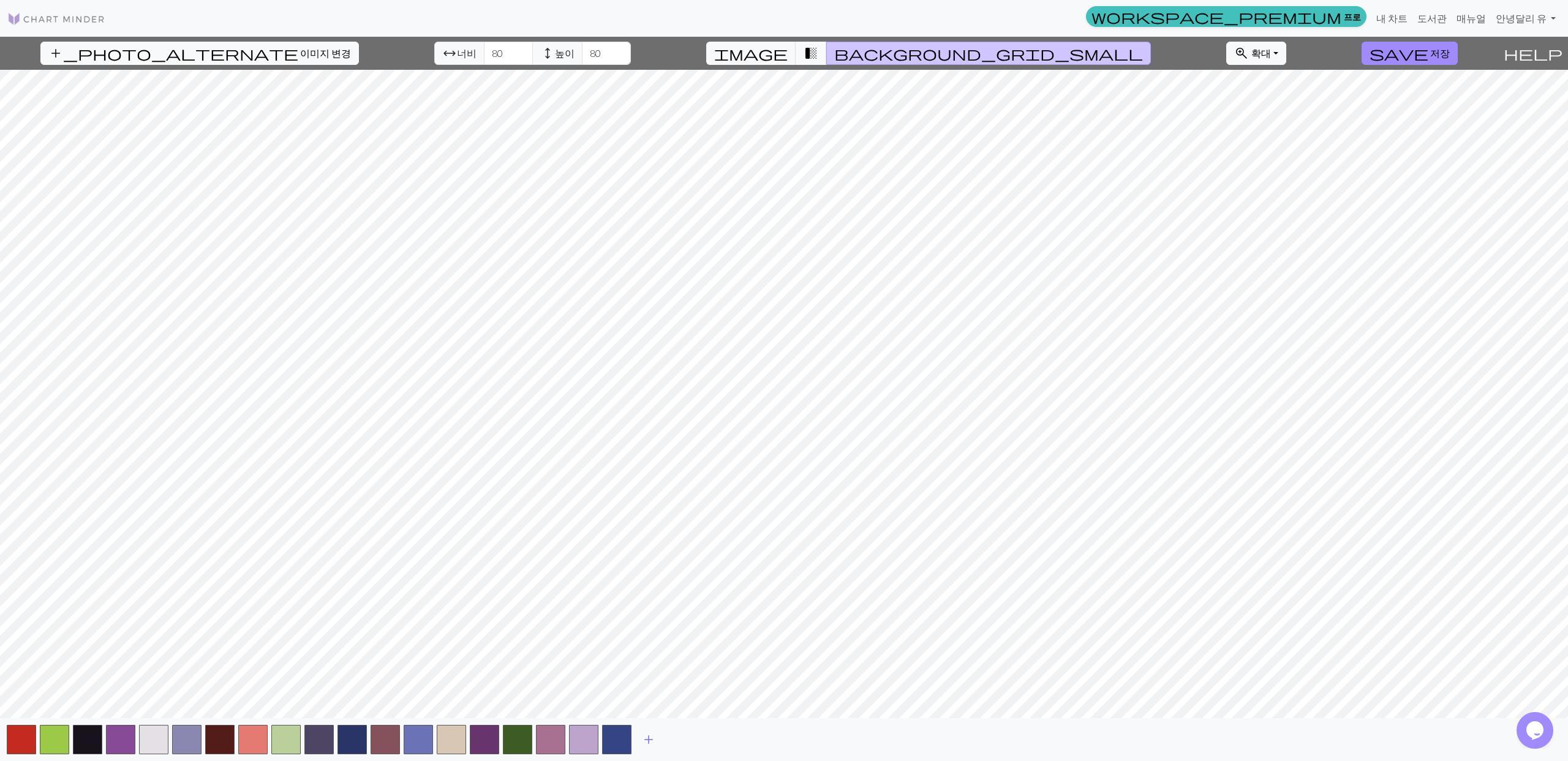
click at [649, 742] on span "add" at bounding box center [649, 740] width 15 height 17
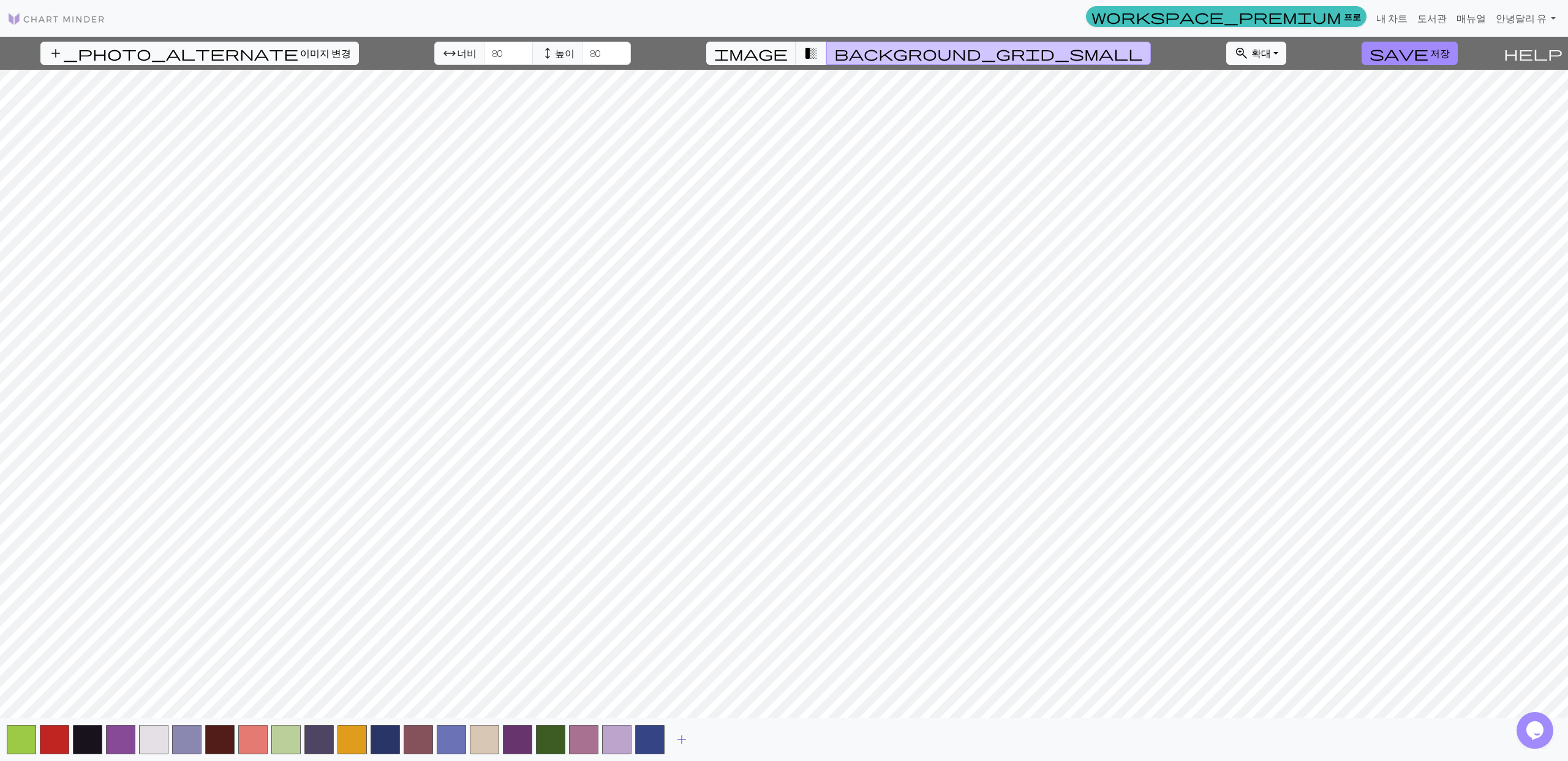
click at [675, 744] on span "add" at bounding box center [682, 740] width 15 height 17
click at [709, 743] on span "add" at bounding box center [714, 740] width 15 height 17
click at [735, 742] on button "add" at bounding box center [747, 740] width 30 height 23
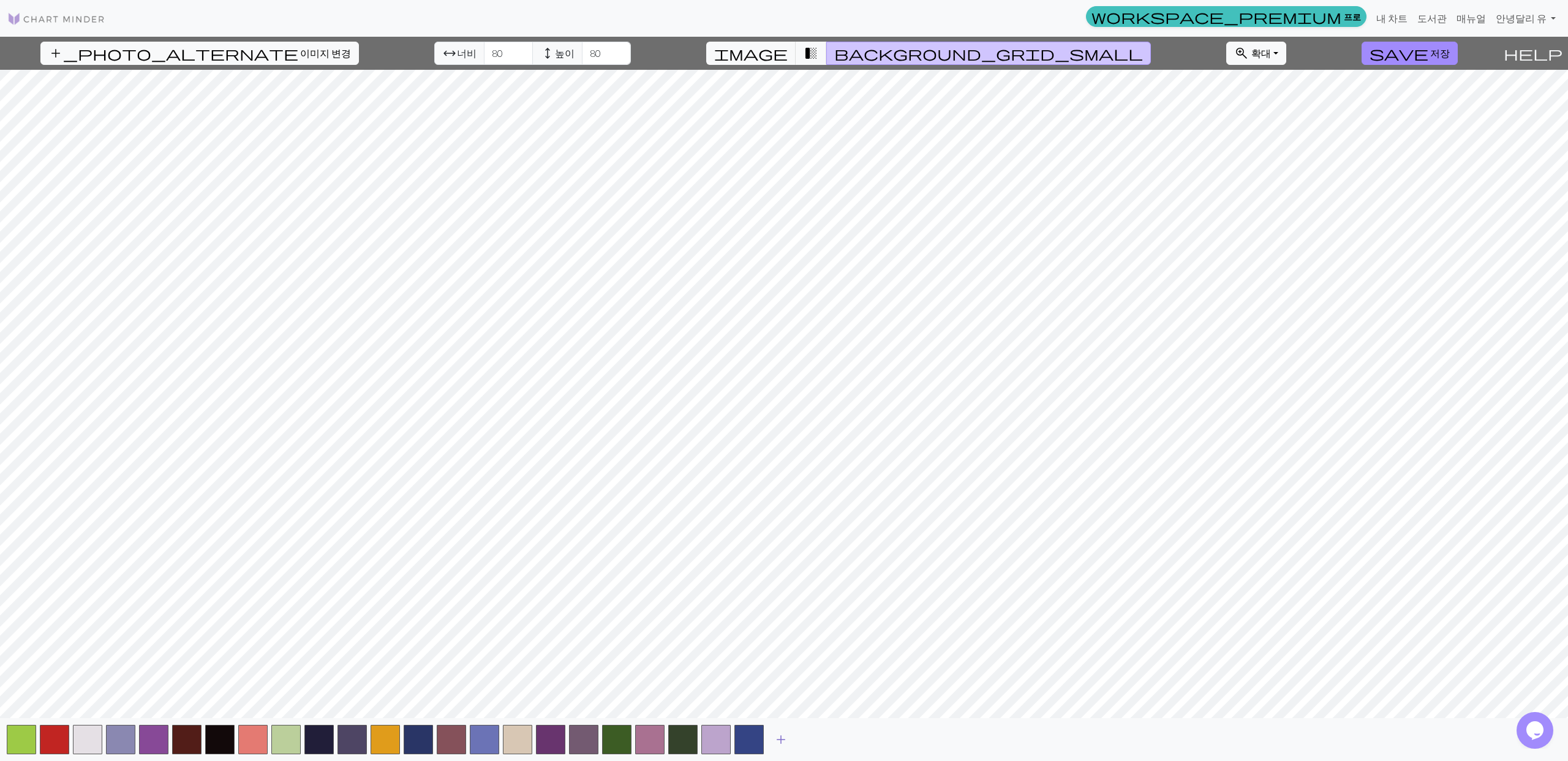
click at [778, 743] on span "add" at bounding box center [781, 740] width 15 height 17
click at [811, 745] on span "add" at bounding box center [814, 740] width 15 height 17
click at [843, 745] on span "add" at bounding box center [847, 740] width 15 height 17
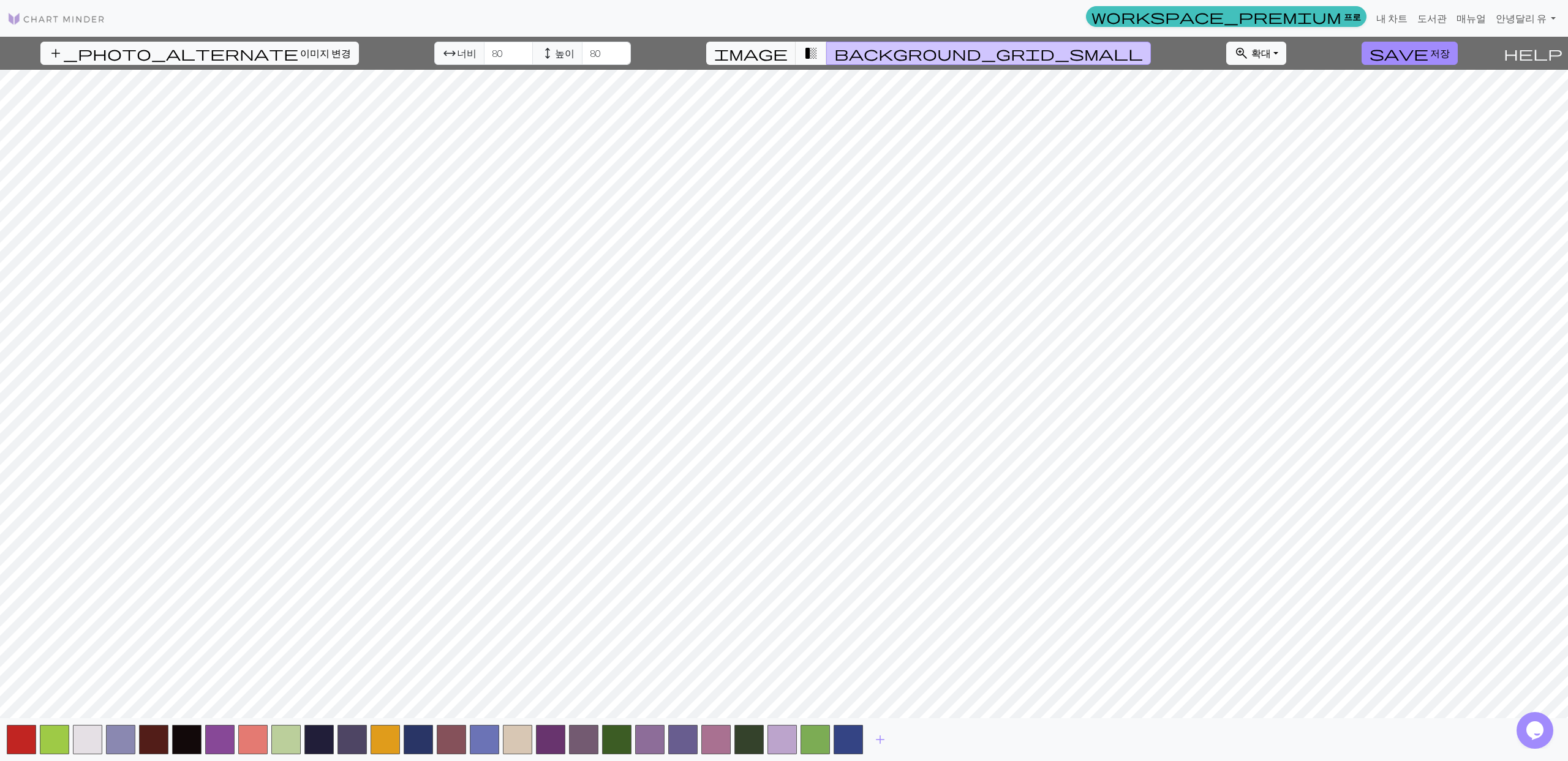
click at [827, 52] on button "transition_fade" at bounding box center [811, 53] width 31 height 23
click at [885, 50] on span "background_grid_small" at bounding box center [988, 53] width 308 height 17
click at [818, 53] on span "transition_fade" at bounding box center [811, 53] width 15 height 17
click at [796, 57] on button "image" at bounding box center [751, 53] width 90 height 23
click at [878, 60] on span "background_grid_small" at bounding box center [988, 53] width 308 height 17
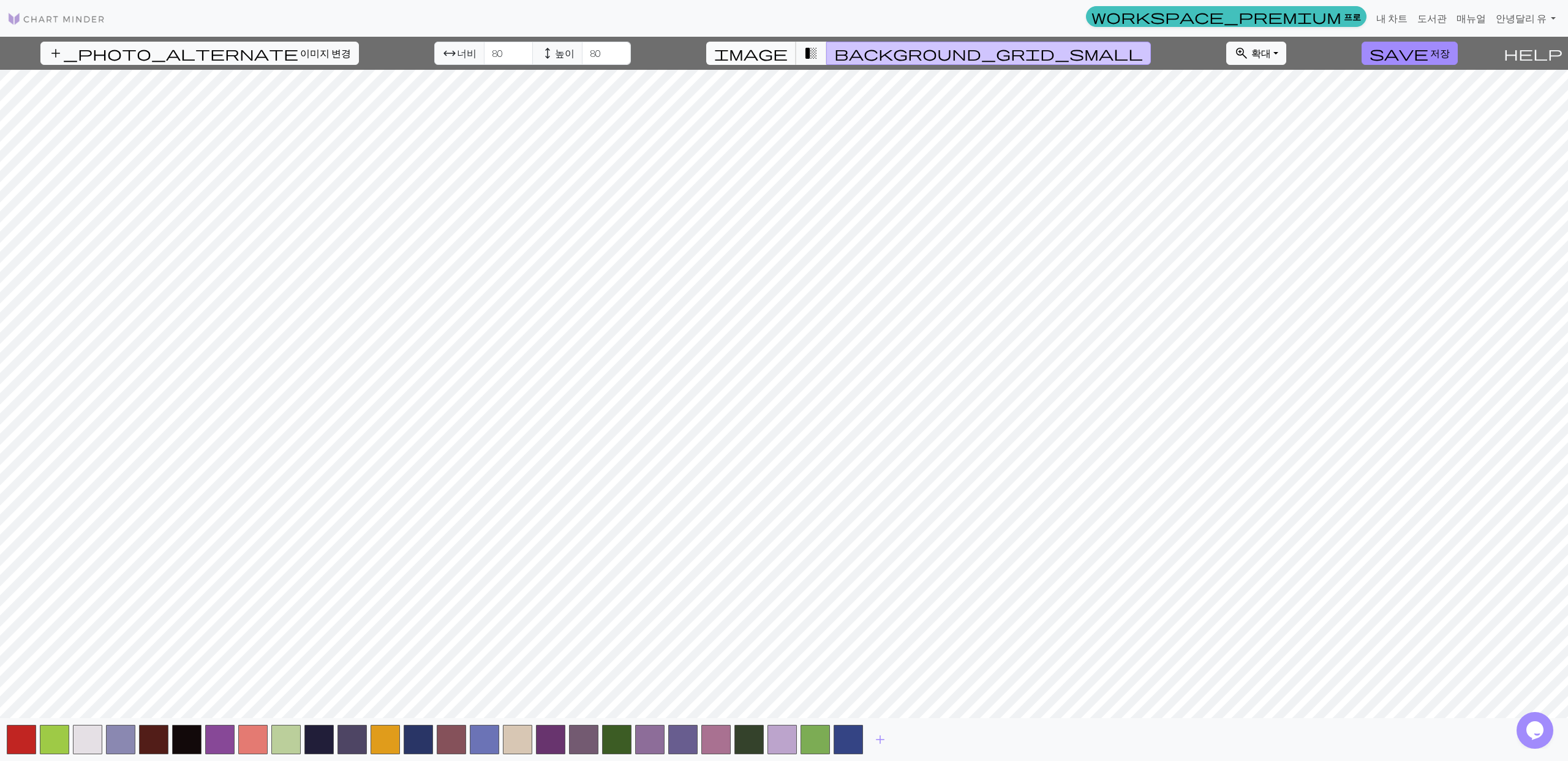
click at [788, 53] on span "image" at bounding box center [750, 53] width 73 height 17
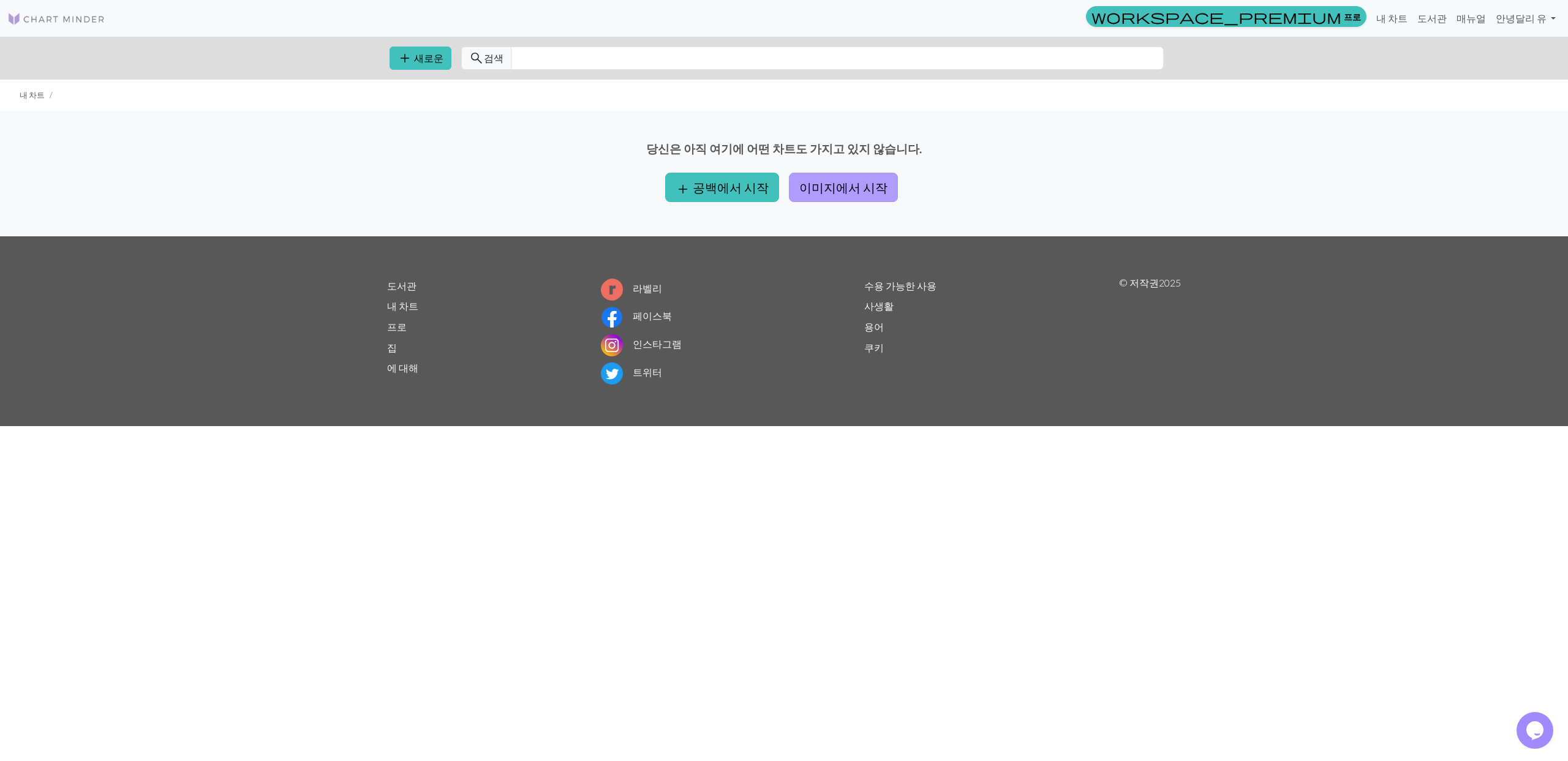
click at [851, 191] on button "이미지에서 시작" at bounding box center [843, 188] width 109 height 30
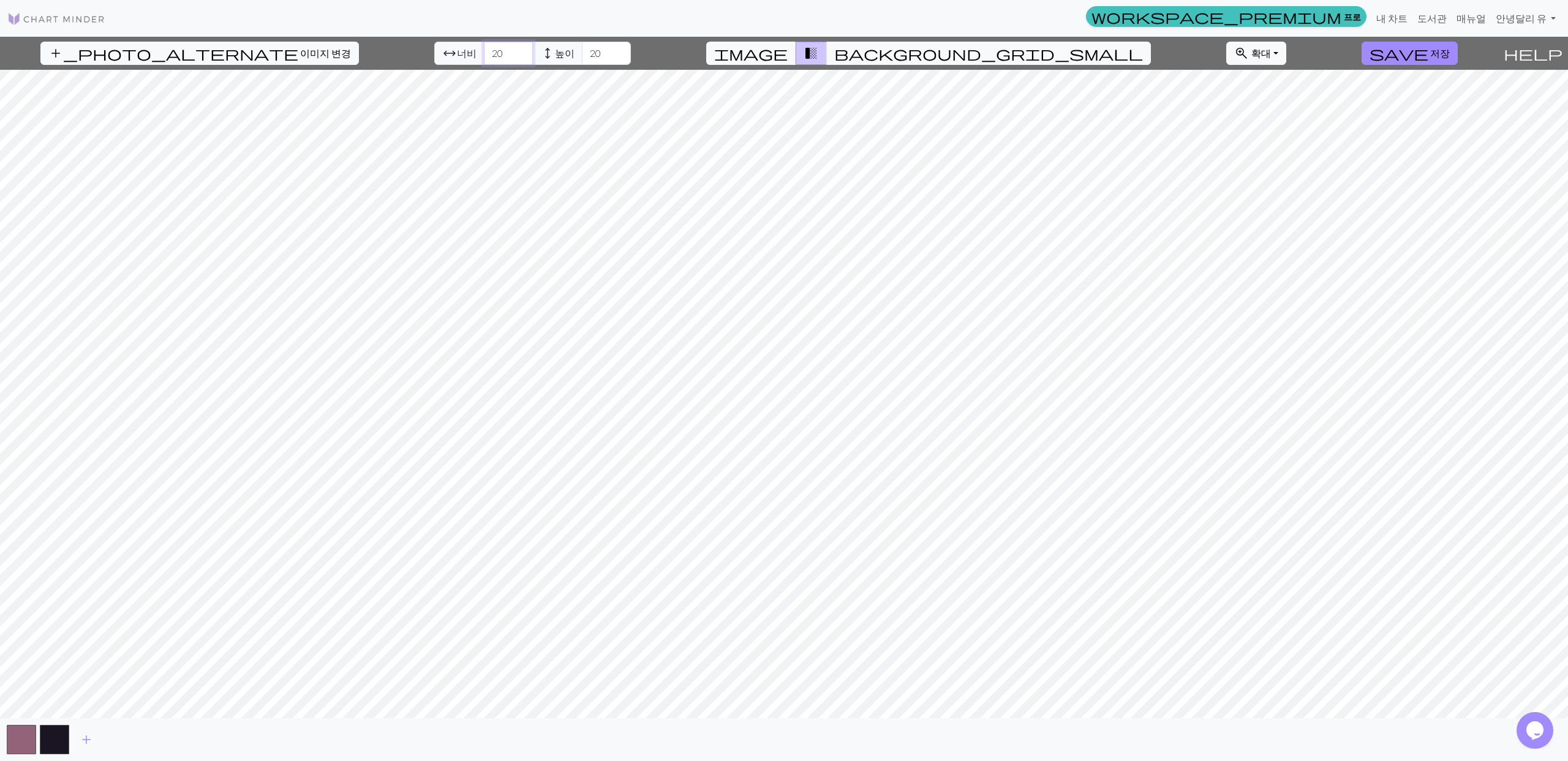
drag, startPoint x: 470, startPoint y: 51, endPoint x: 422, endPoint y: 44, distance: 48.5
click at [434, 44] on div "arrow_range 너비 20 height 높이 20" at bounding box center [533, 53] width 197 height 23
type input "80"
drag, startPoint x: 567, startPoint y: 54, endPoint x: 544, endPoint y: 52, distance: 23.1
click at [582, 52] on input "20" at bounding box center [606, 53] width 49 height 23
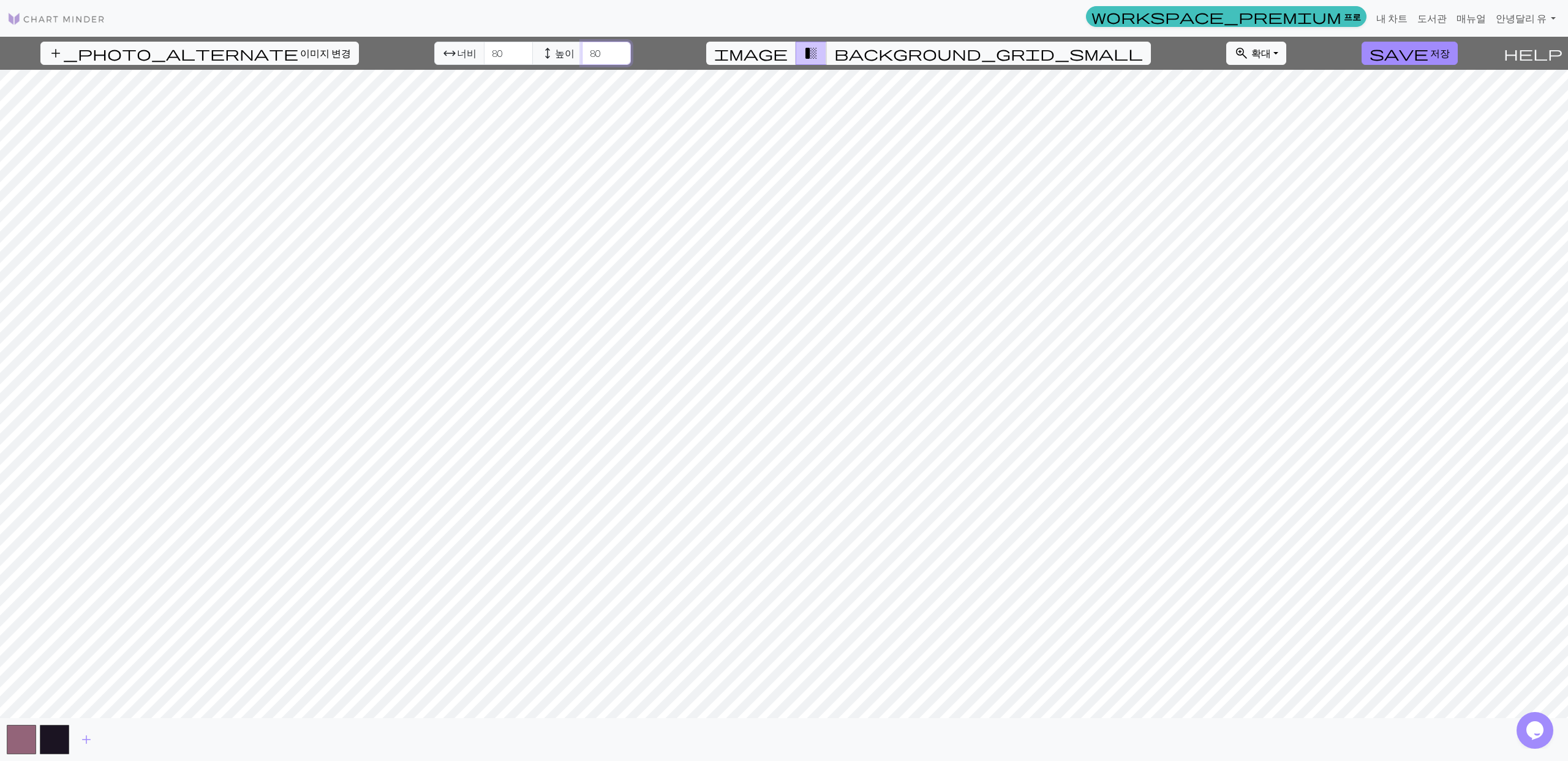
type input "80"
click at [788, 58] on span "image" at bounding box center [750, 53] width 73 height 17
click at [885, 48] on span "background_grid_small" at bounding box center [988, 53] width 308 height 17
click at [84, 745] on span "add" at bounding box center [87, 740] width 15 height 17
click at [115, 740] on span "add" at bounding box center [120, 740] width 15 height 17
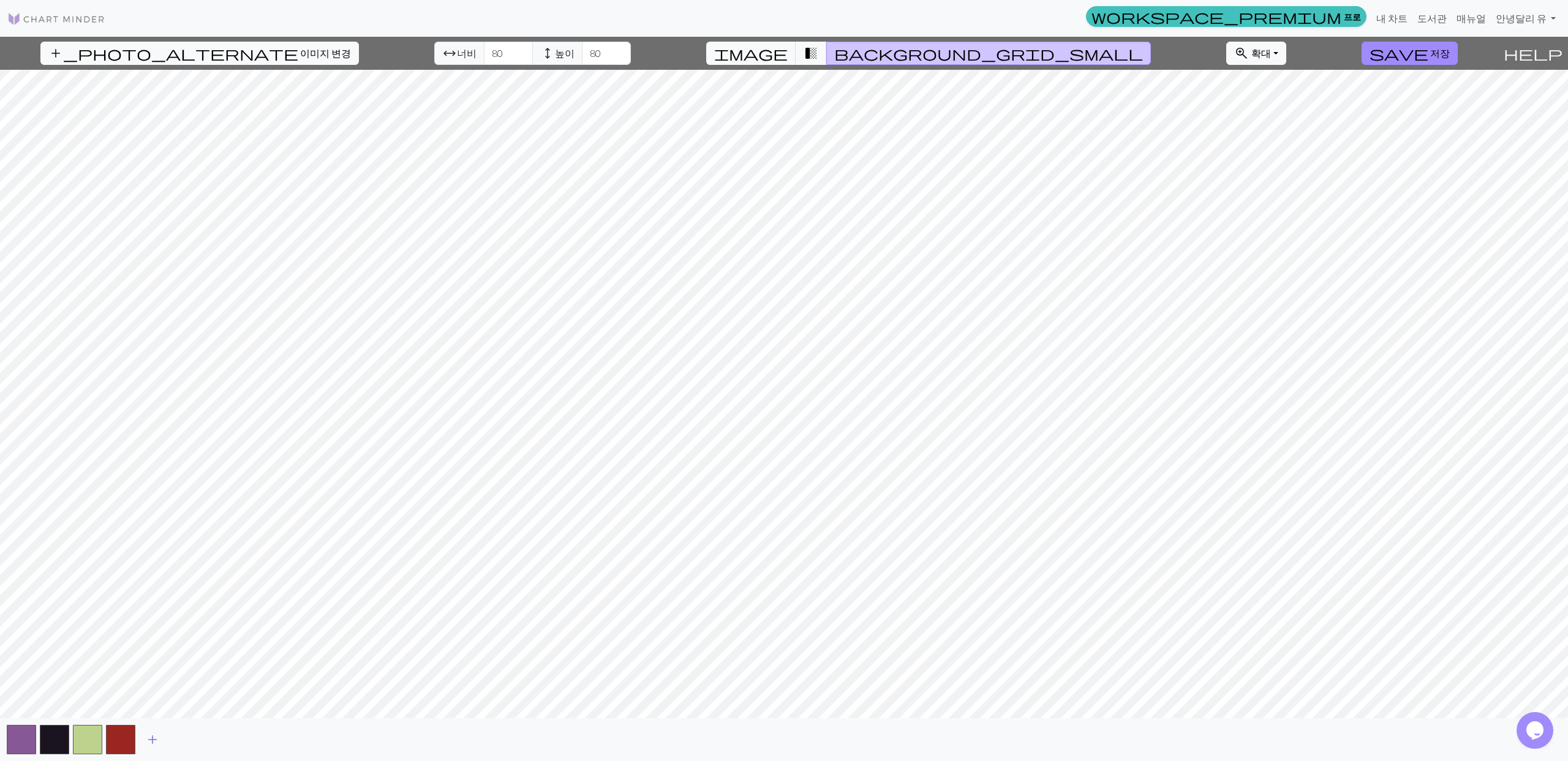
click at [155, 737] on span "add" at bounding box center [152, 740] width 15 height 17
click at [187, 739] on span "add" at bounding box center [186, 740] width 15 height 17
click at [217, 740] on span "add" at bounding box center [219, 740] width 15 height 17
click at [247, 745] on span "add" at bounding box center [251, 740] width 15 height 17
click at [283, 740] on span "add" at bounding box center [285, 740] width 15 height 17
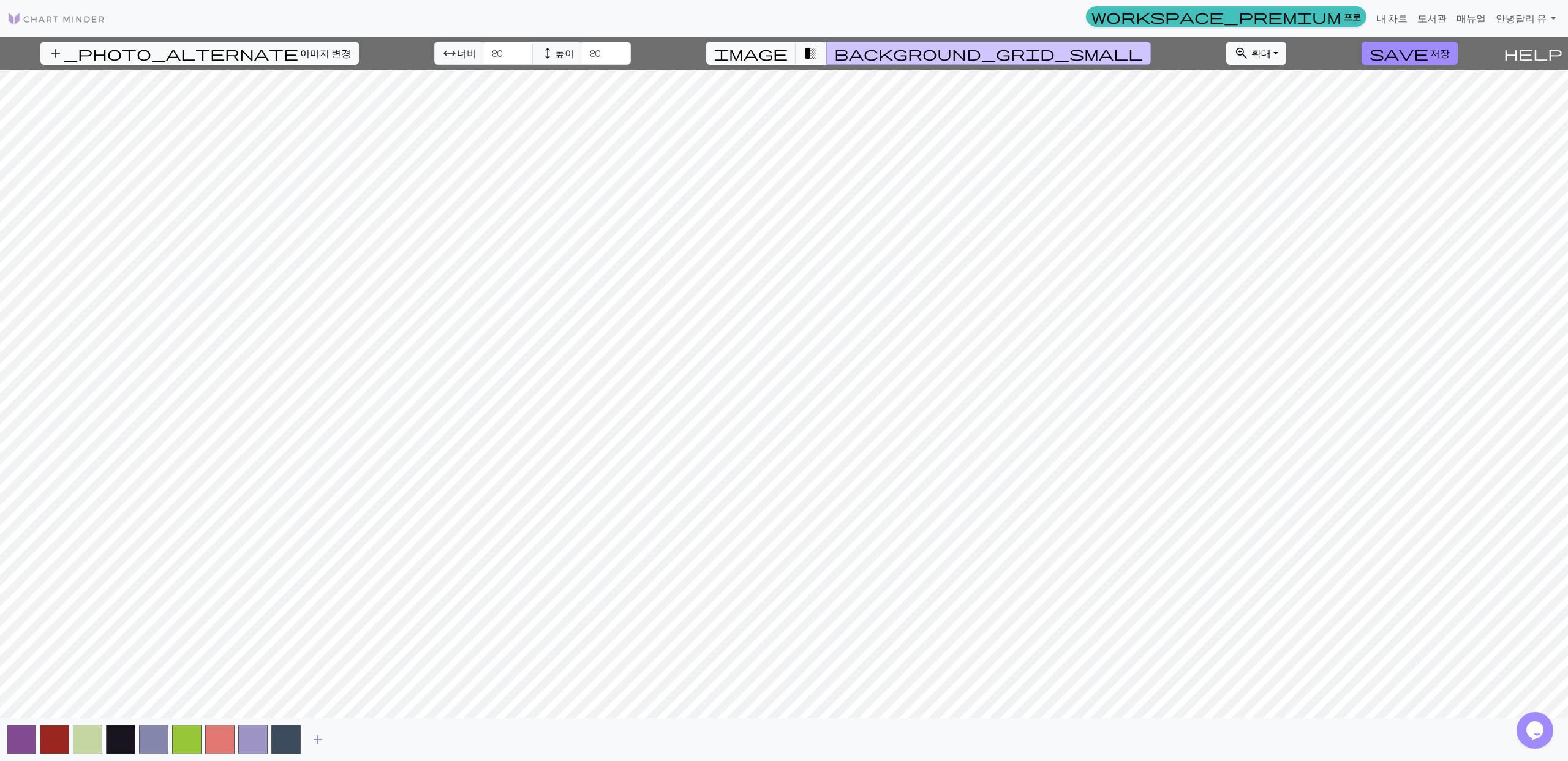
click at [320, 742] on span "add" at bounding box center [318, 740] width 15 height 17
click at [354, 743] on span "add" at bounding box center [351, 740] width 15 height 17
click at [383, 741] on span "add" at bounding box center [384, 740] width 15 height 17
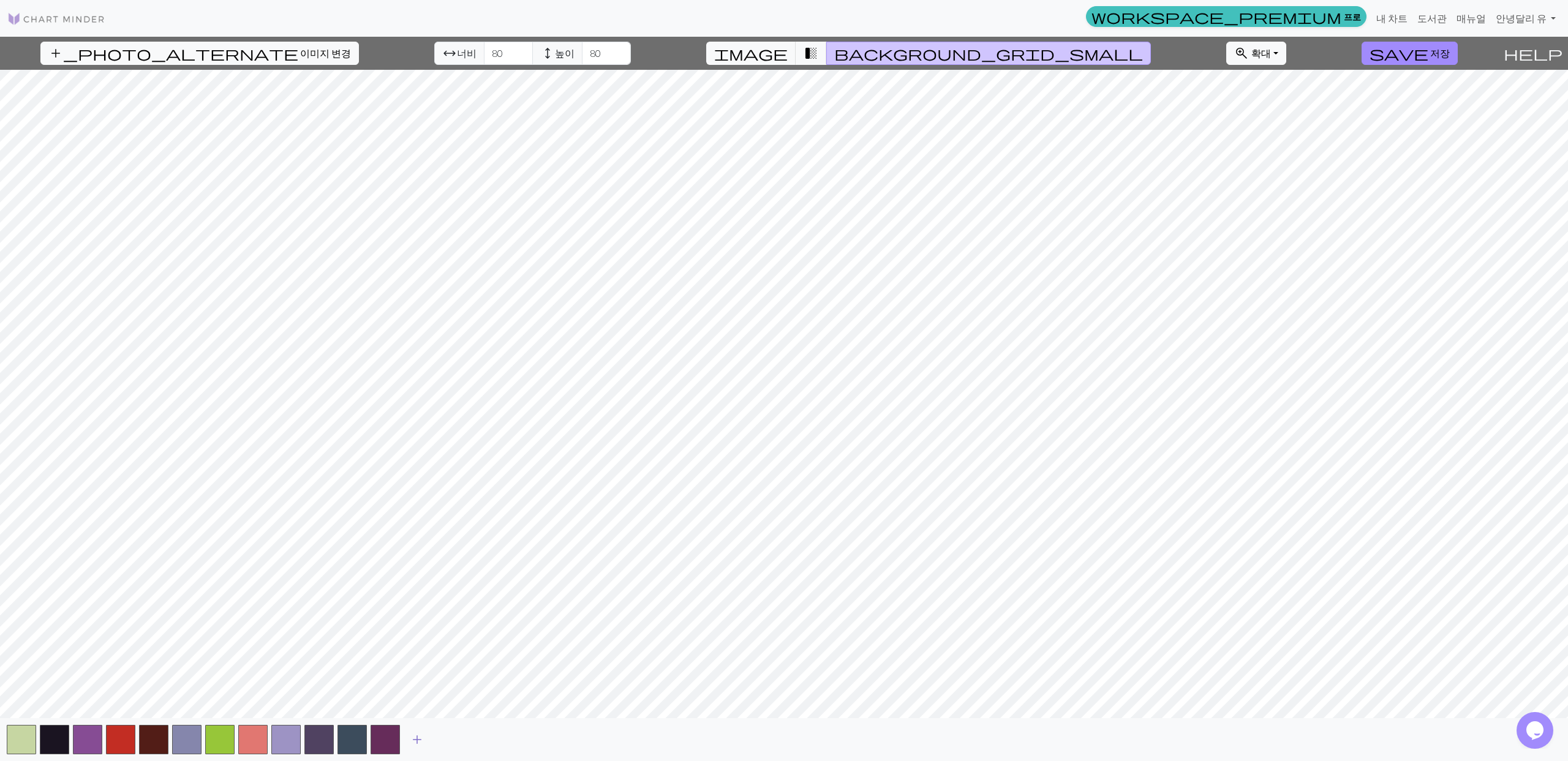
click at [424, 743] on span "add" at bounding box center [417, 740] width 15 height 17
click at [450, 737] on span "add" at bounding box center [450, 740] width 15 height 17
click at [484, 740] on span "add" at bounding box center [483, 740] width 15 height 17
click at [514, 740] on span "add" at bounding box center [516, 740] width 15 height 17
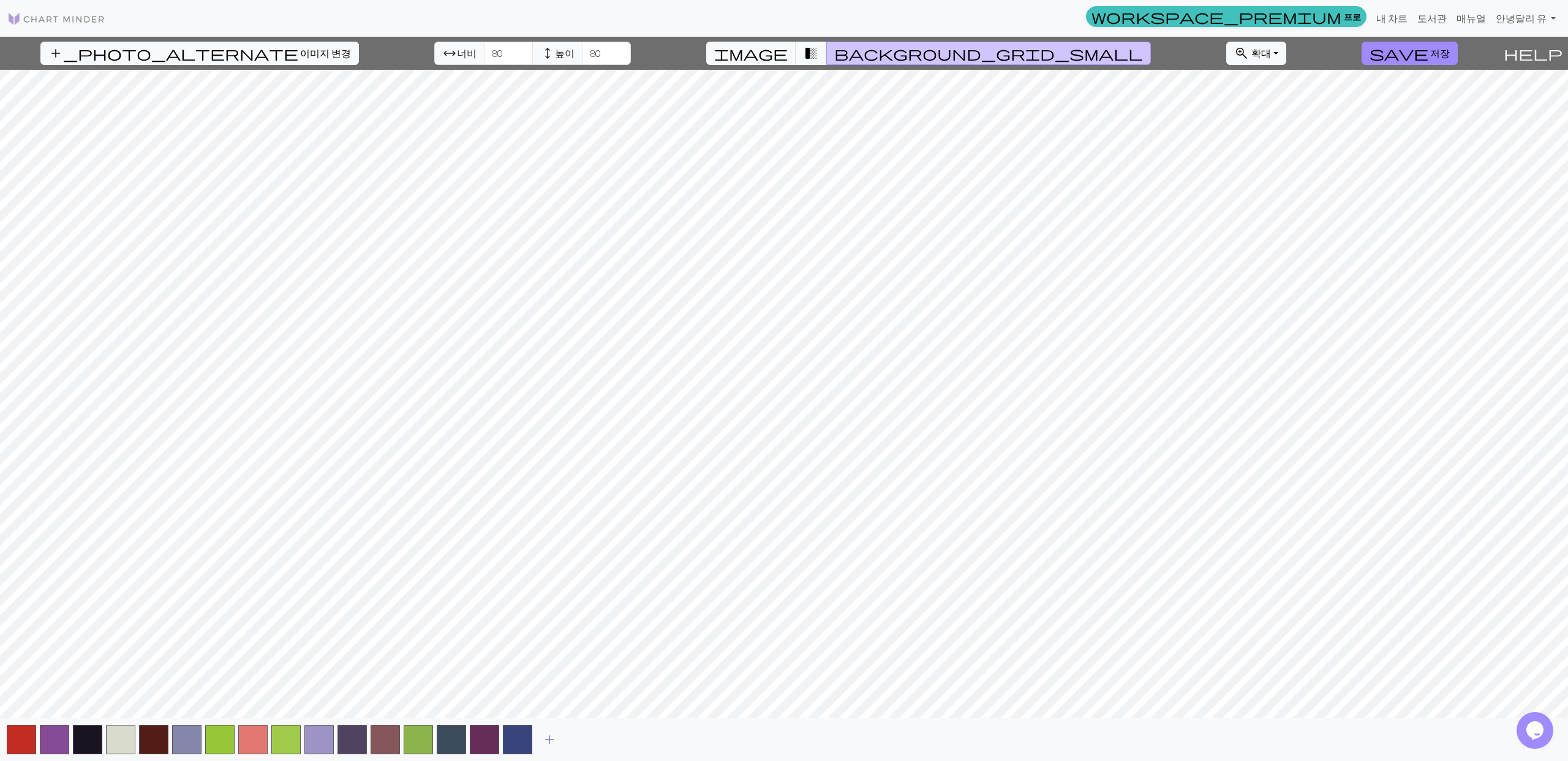
click at [549, 739] on span "add" at bounding box center [550, 740] width 15 height 17
click at [580, 738] on span "add" at bounding box center [583, 740] width 15 height 17
click at [616, 734] on span "add" at bounding box center [615, 740] width 15 height 17
click at [644, 737] on span "add" at bounding box center [649, 740] width 15 height 17
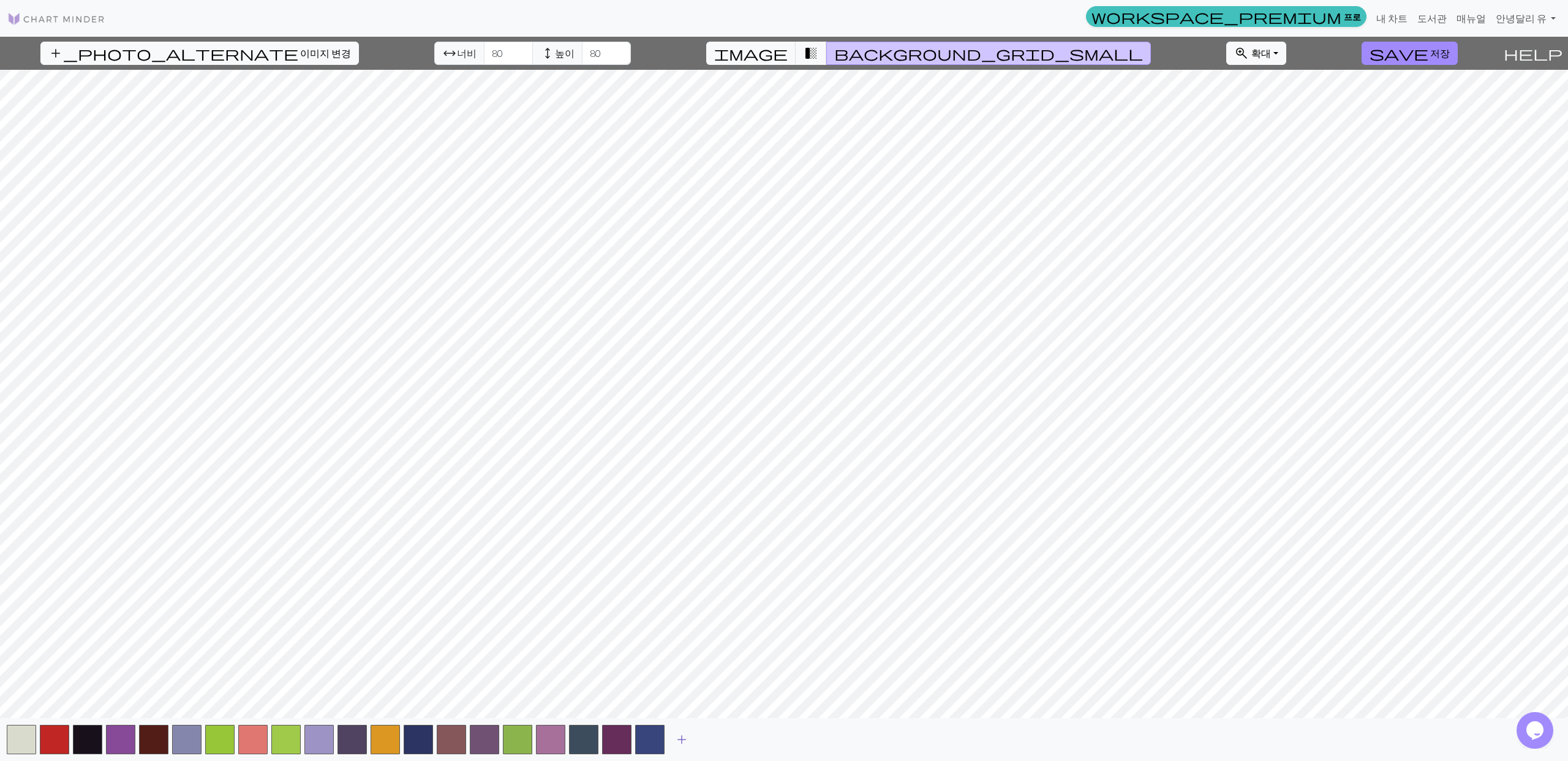
click at [683, 741] on span "add" at bounding box center [682, 740] width 15 height 17
click at [714, 741] on span "add" at bounding box center [714, 740] width 15 height 17
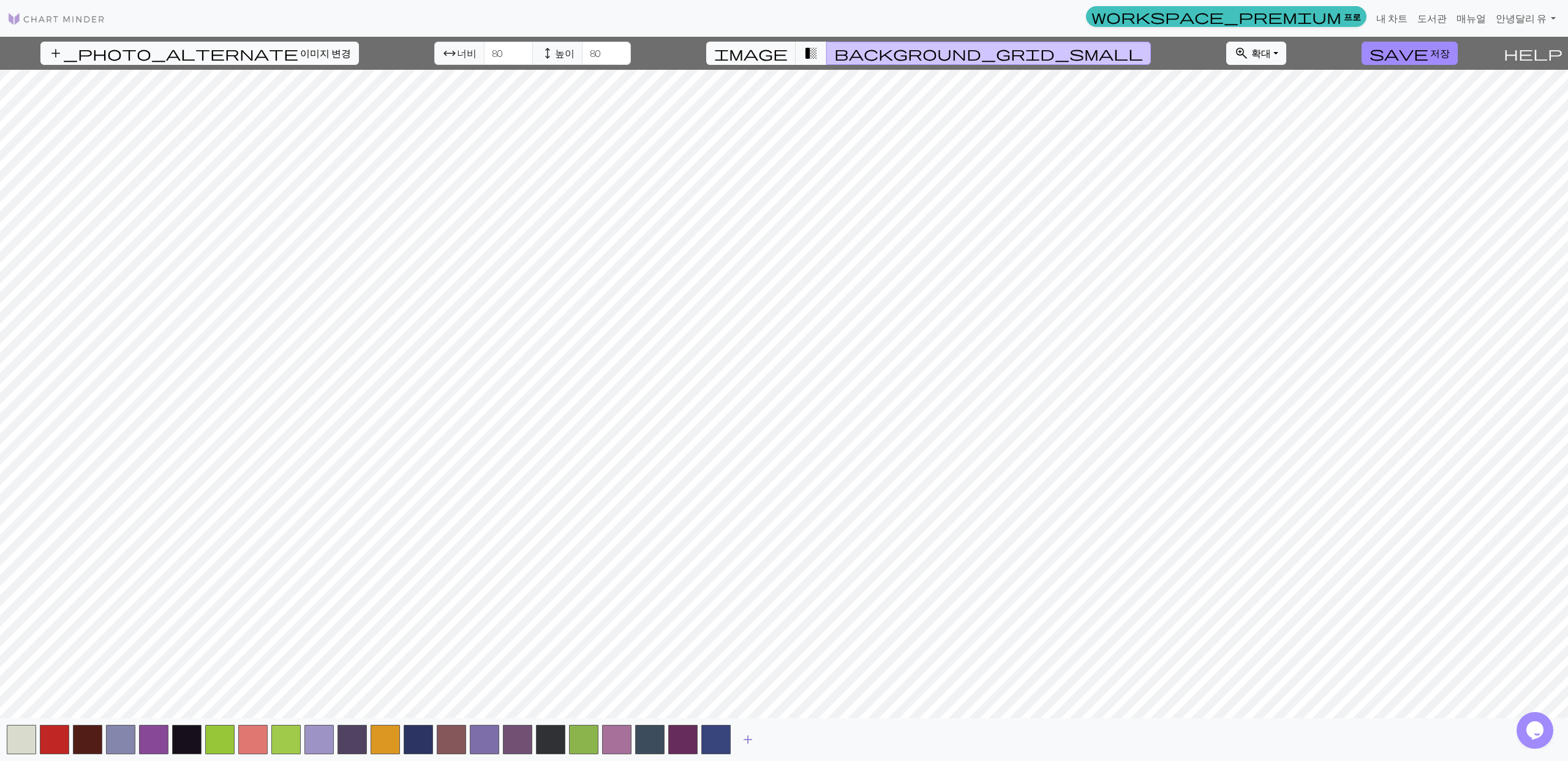
click at [748, 739] on span "add" at bounding box center [748, 740] width 15 height 17
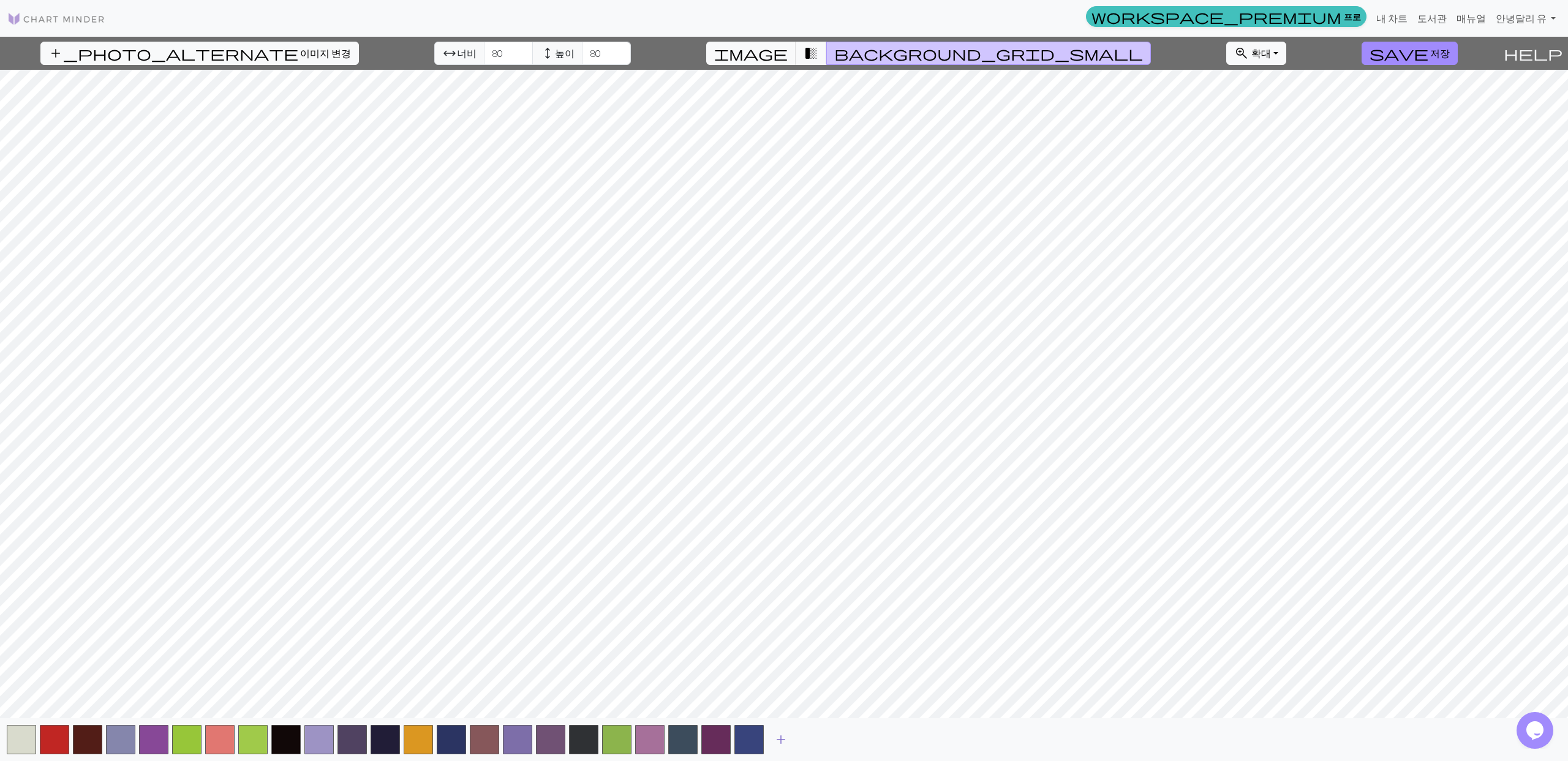
click at [779, 741] on span "add" at bounding box center [781, 740] width 15 height 17
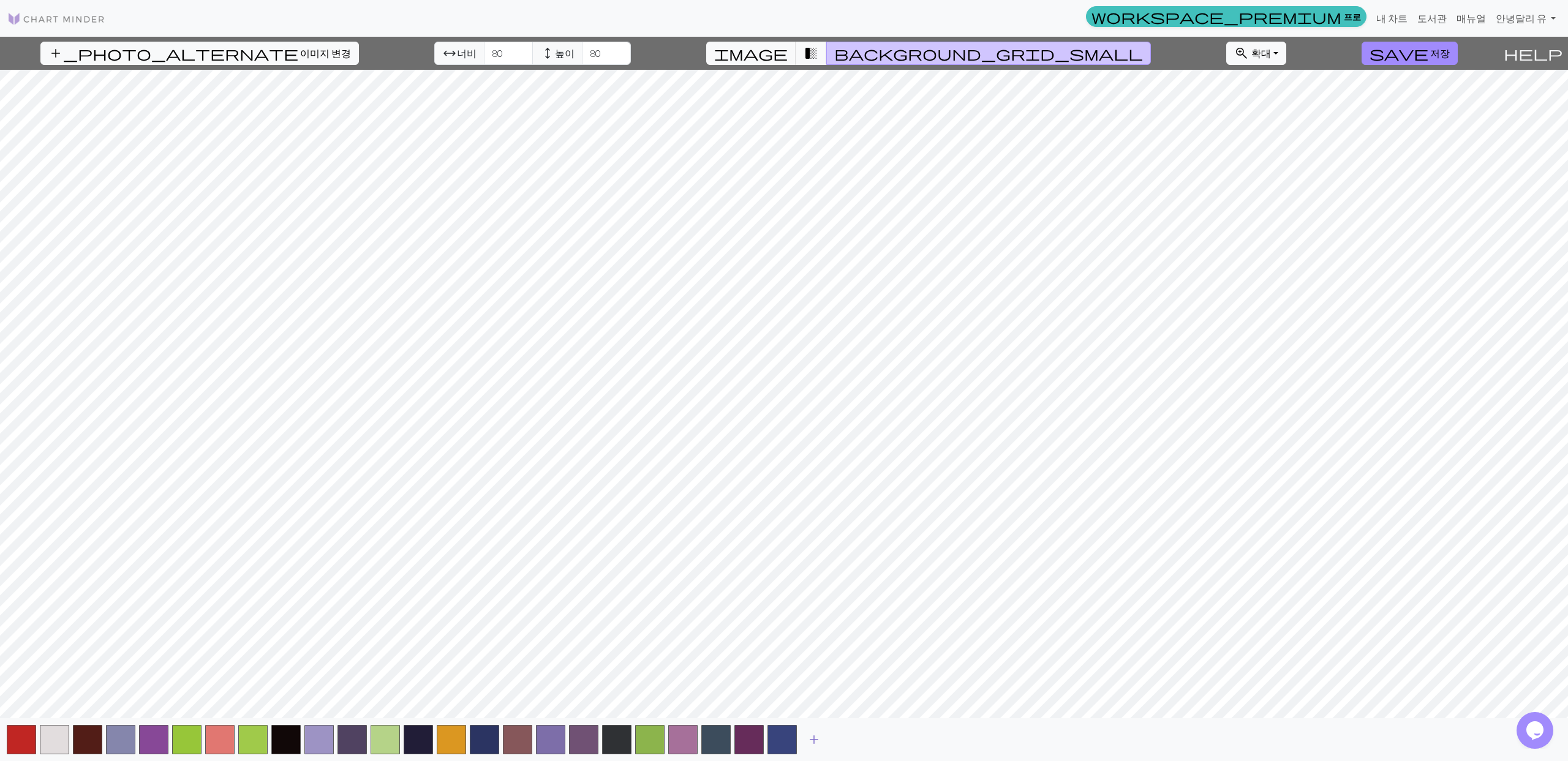
click at [820, 740] on span "add" at bounding box center [814, 740] width 15 height 17
click at [843, 740] on span "add" at bounding box center [847, 740] width 15 height 17
click at [876, 740] on span "add" at bounding box center [880, 740] width 15 height 17
click at [908, 740] on span "add" at bounding box center [913, 740] width 15 height 17
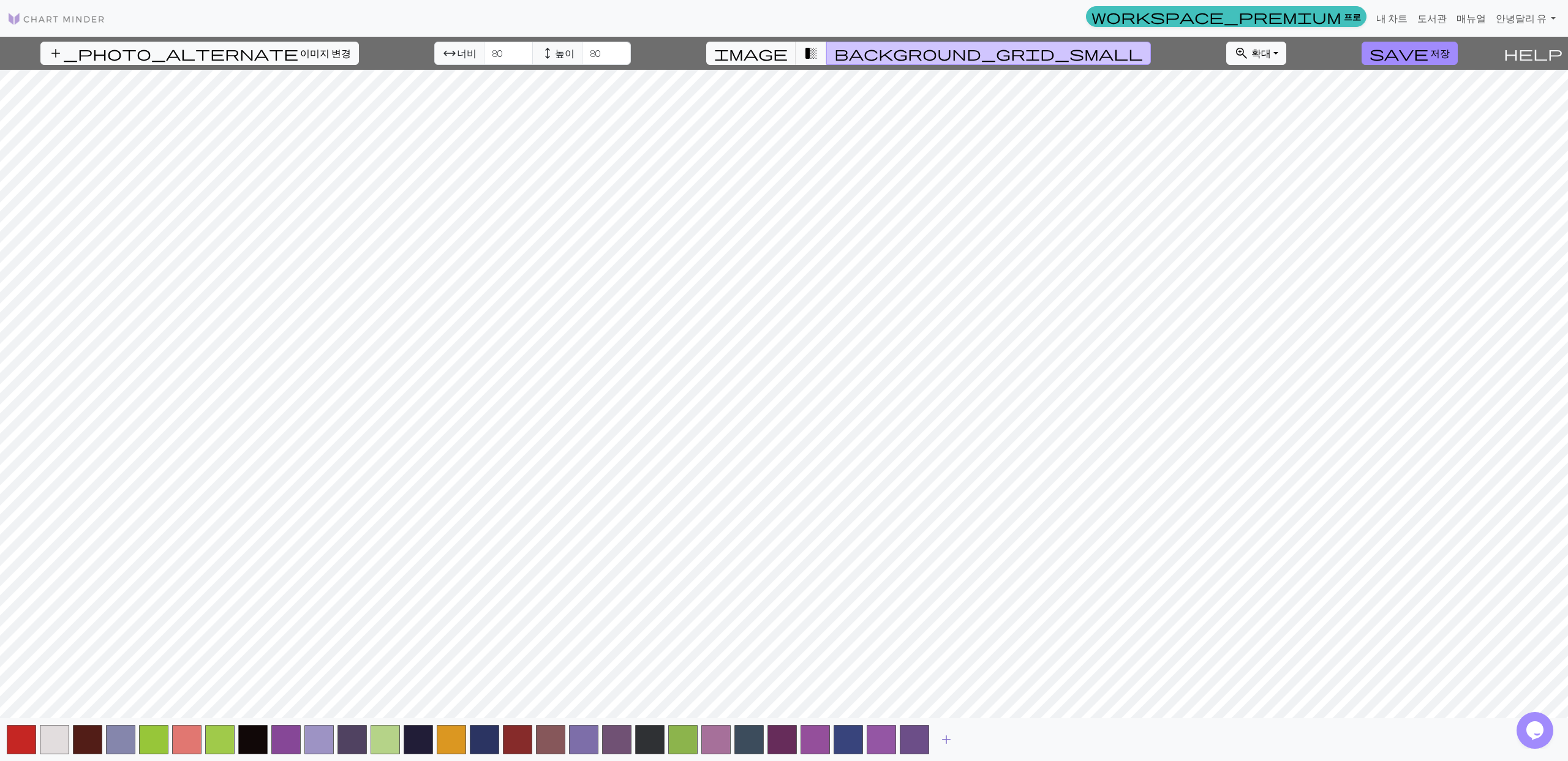
click at [945, 740] on span "add" at bounding box center [946, 740] width 15 height 17
click at [984, 738] on span "add" at bounding box center [979, 740] width 15 height 17
click at [1017, 743] on span "add" at bounding box center [1013, 740] width 15 height 17
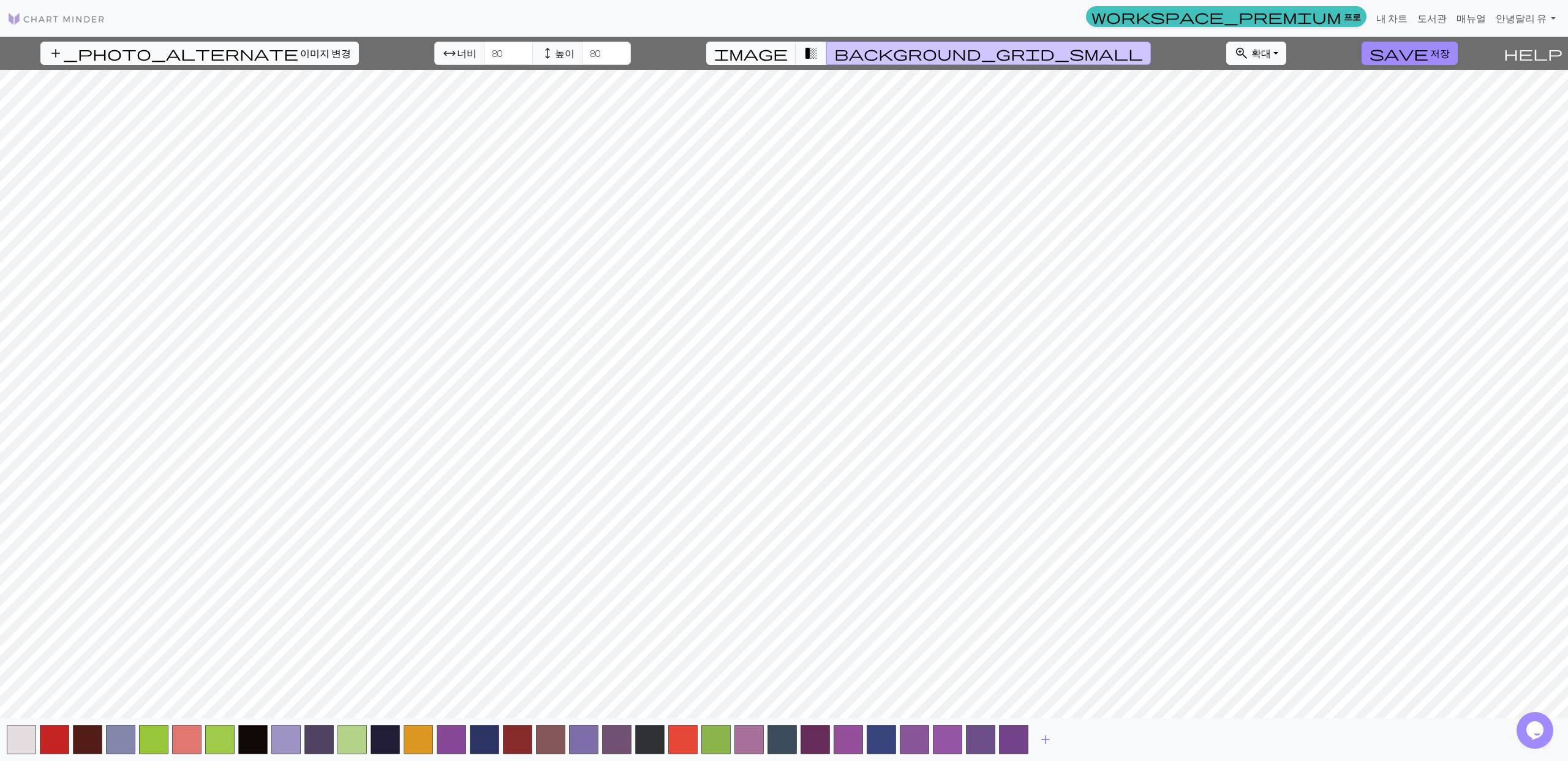
click at [1046, 739] on span "add" at bounding box center [1046, 740] width 15 height 17
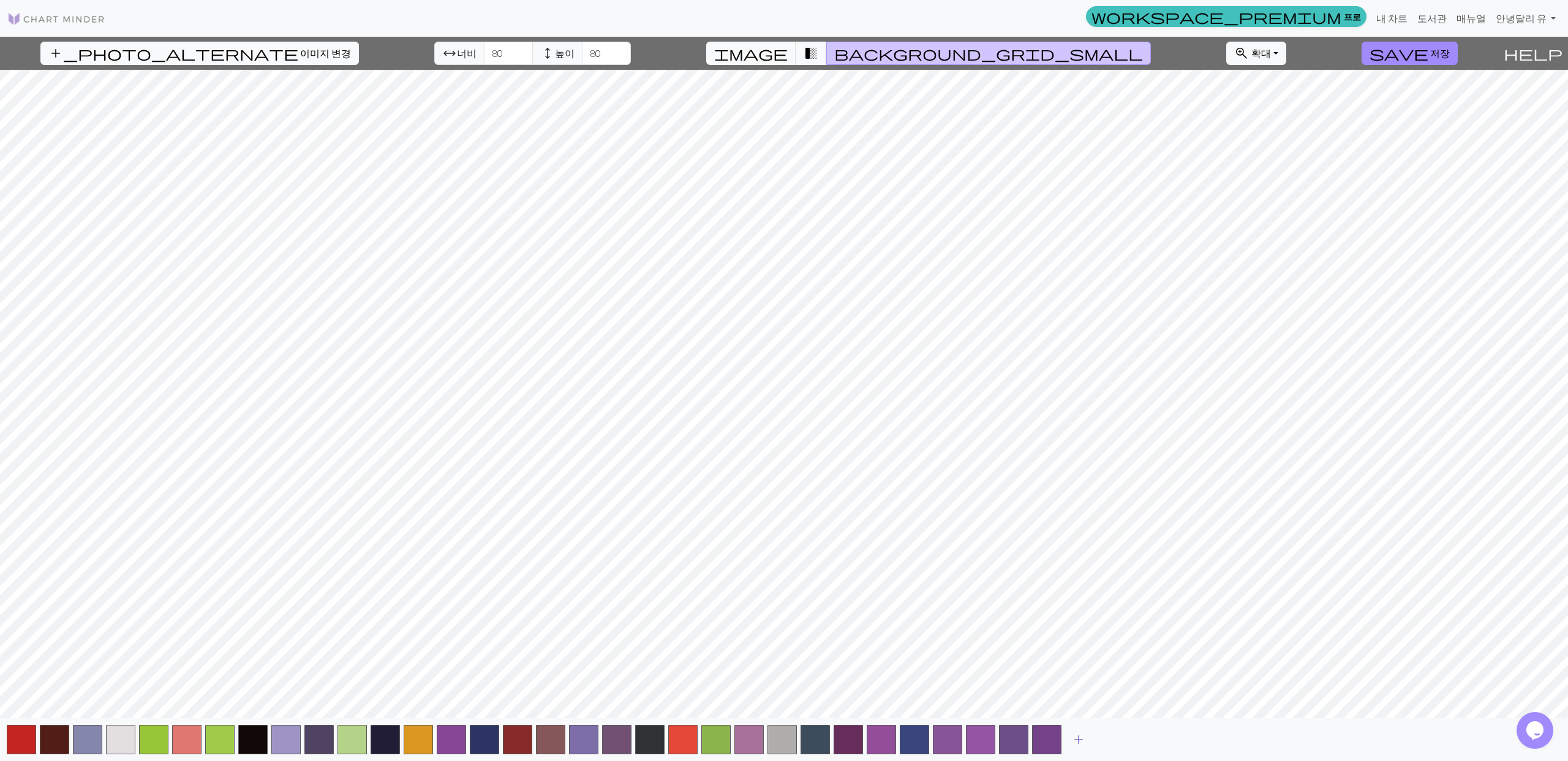
click at [1072, 740] on span "add" at bounding box center [1078, 740] width 15 height 17
click at [1106, 739] on span "add" at bounding box center [1112, 740] width 15 height 17
click at [1143, 739] on span "add" at bounding box center [1145, 740] width 15 height 17
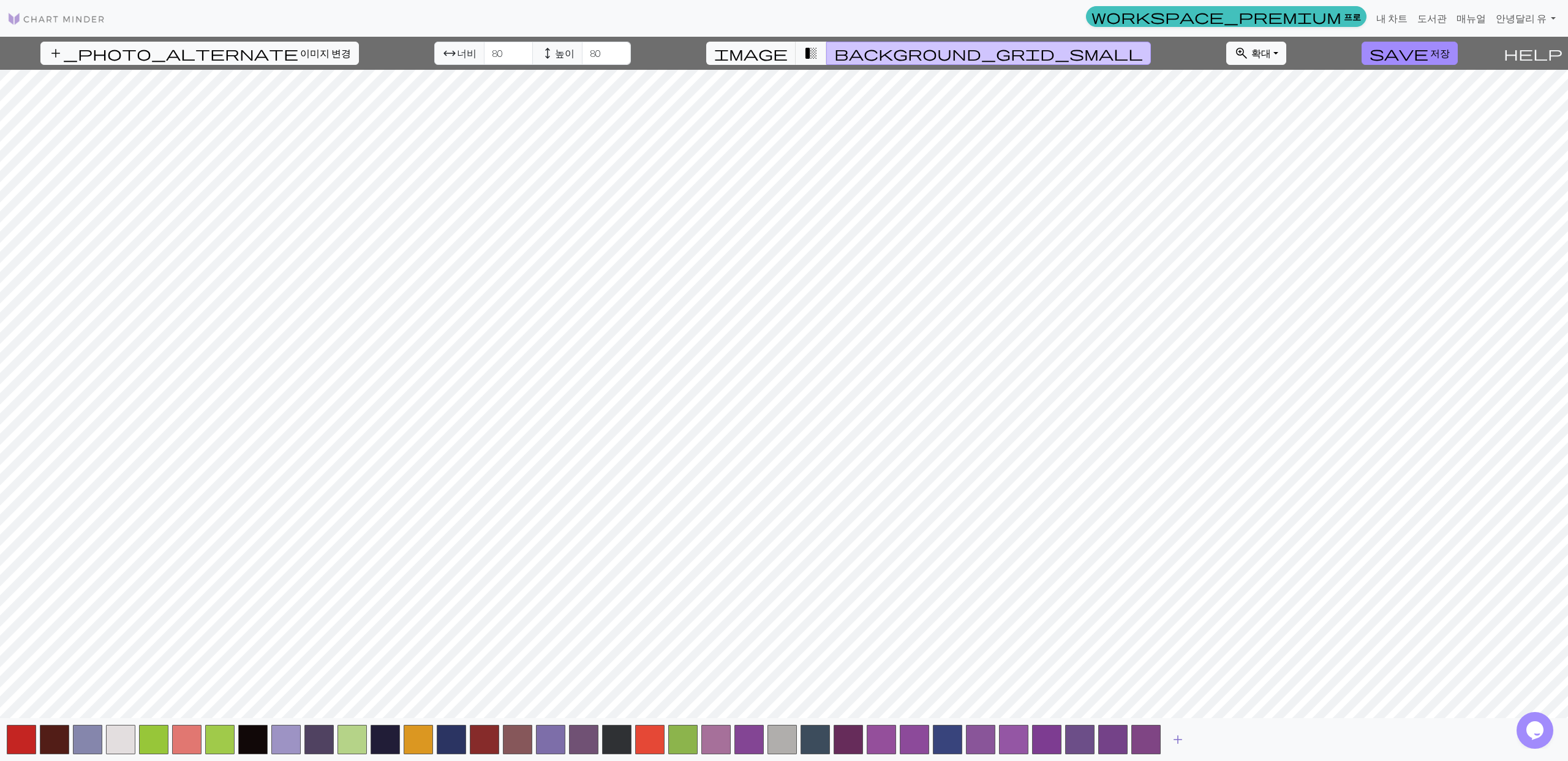
click at [1175, 740] on span "add" at bounding box center [1177, 740] width 15 height 17
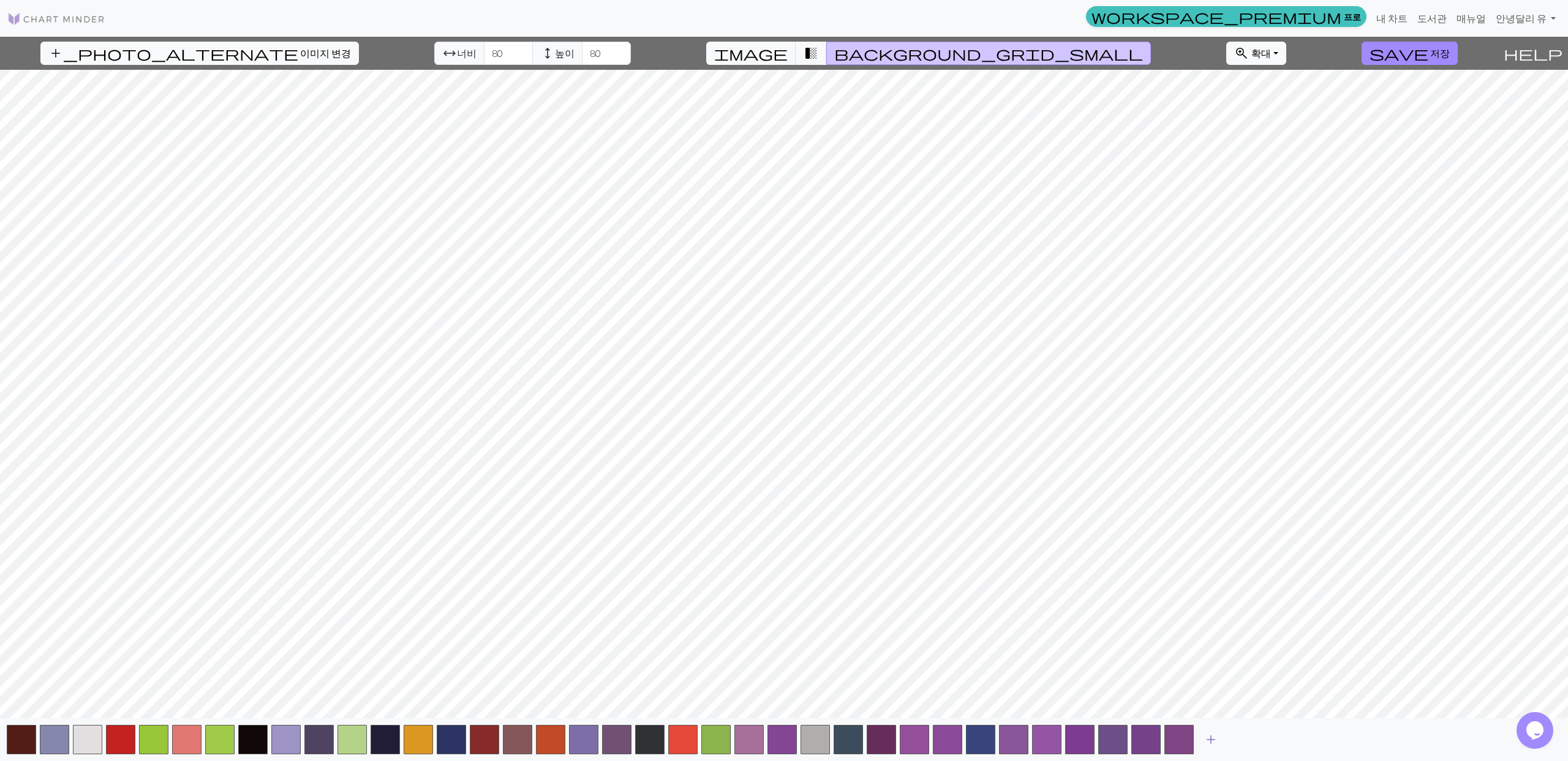
click at [1208, 740] on span "add" at bounding box center [1211, 740] width 15 height 17
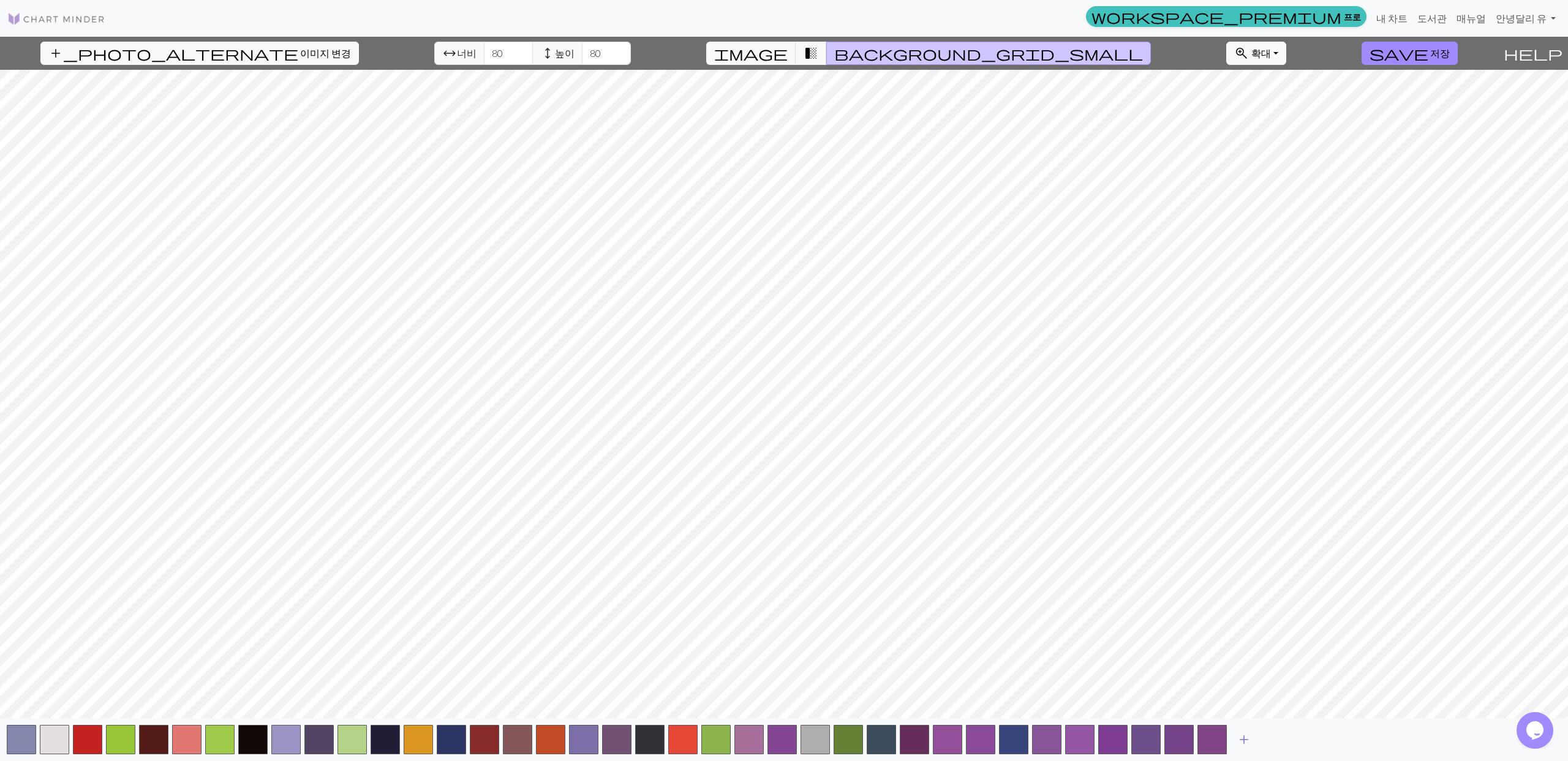
click at [1241, 739] on span "add" at bounding box center [1244, 740] width 15 height 17
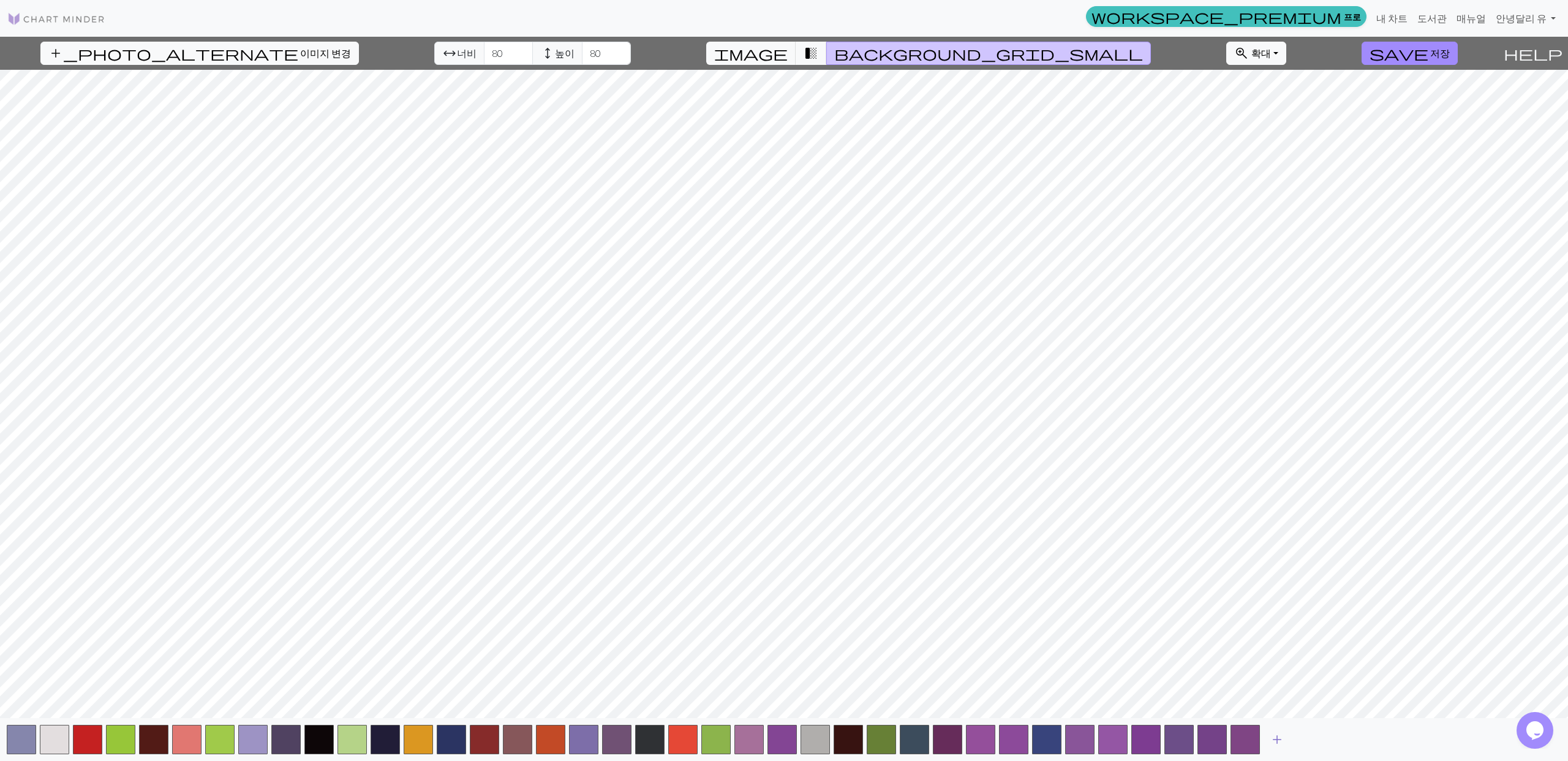
click at [1278, 737] on span "add" at bounding box center [1277, 740] width 15 height 17
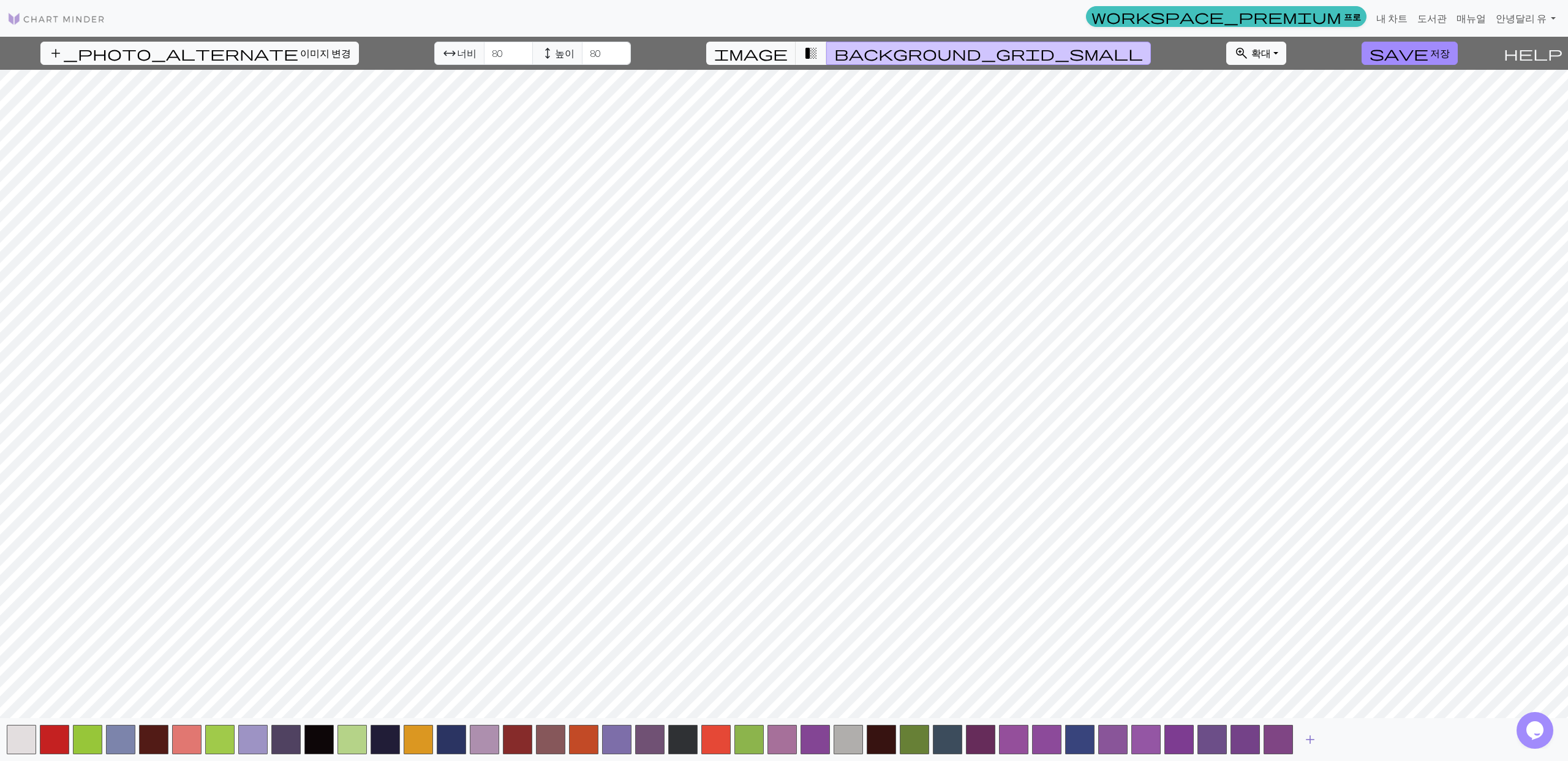
click at [1308, 736] on span "add" at bounding box center [1310, 740] width 15 height 17
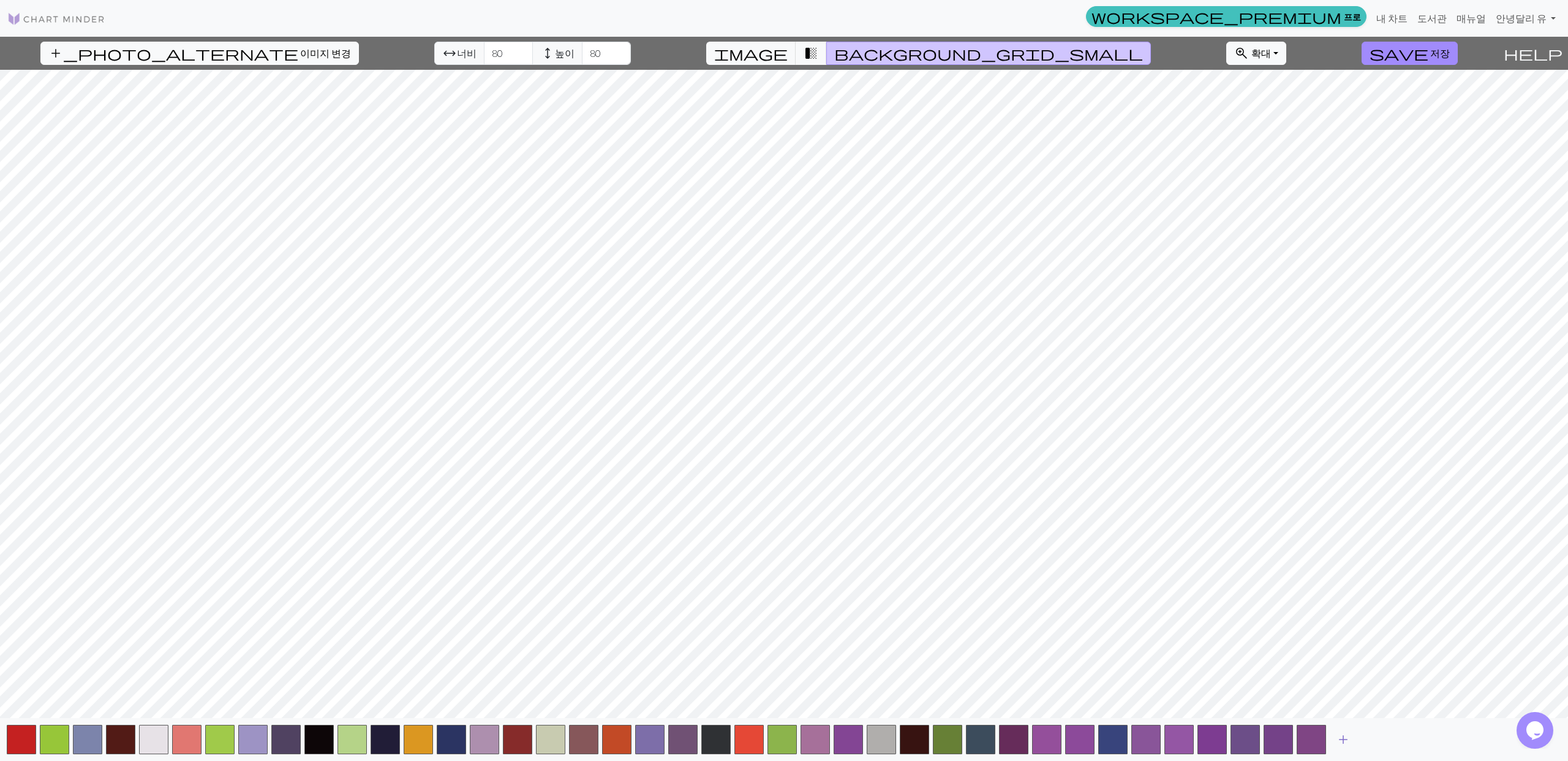
click at [1342, 737] on span "add" at bounding box center [1343, 740] width 15 height 17
click at [1378, 739] on span "add" at bounding box center [1376, 740] width 15 height 17
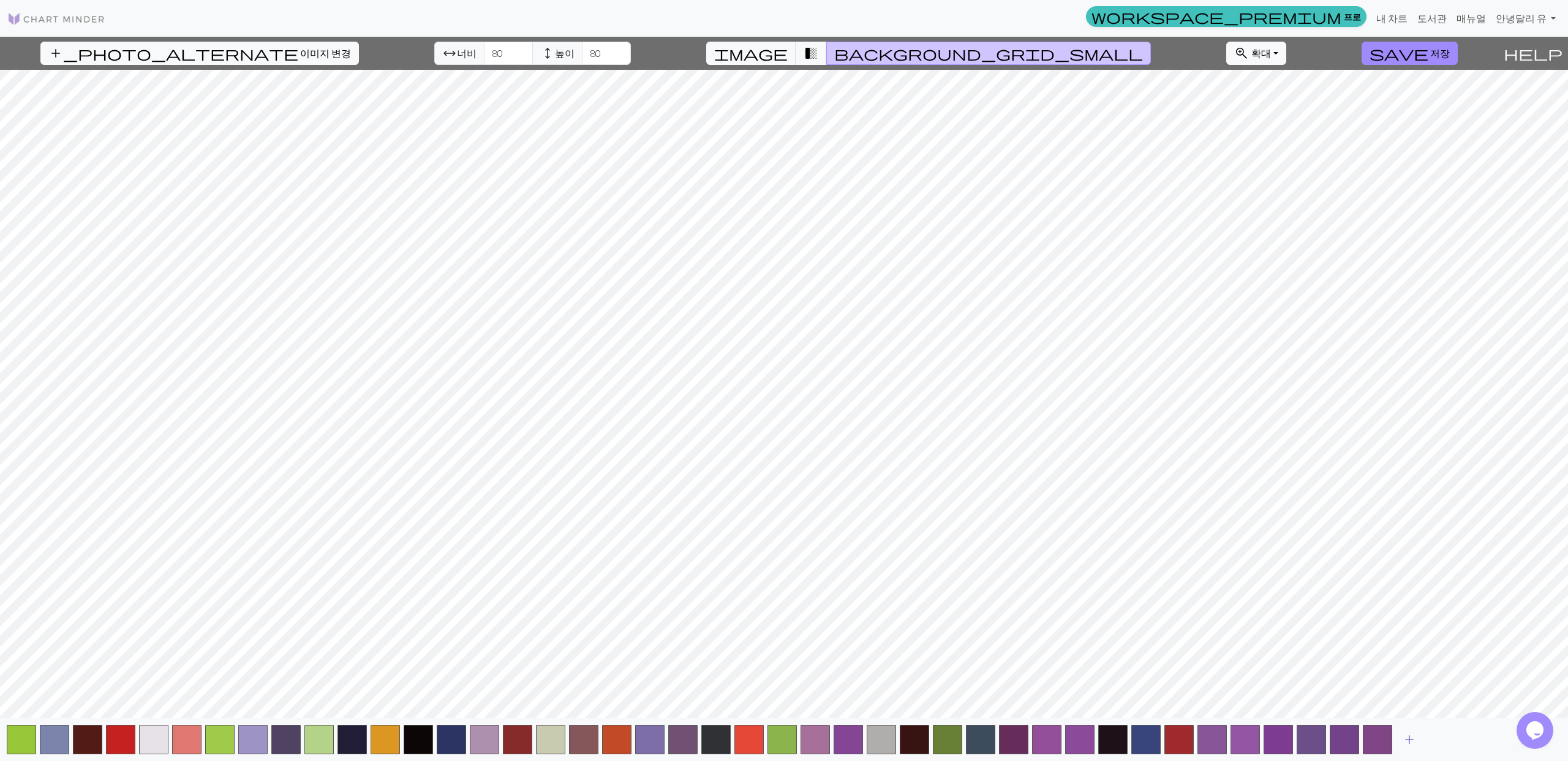
click at [1409, 739] on span "add" at bounding box center [1409, 740] width 15 height 17
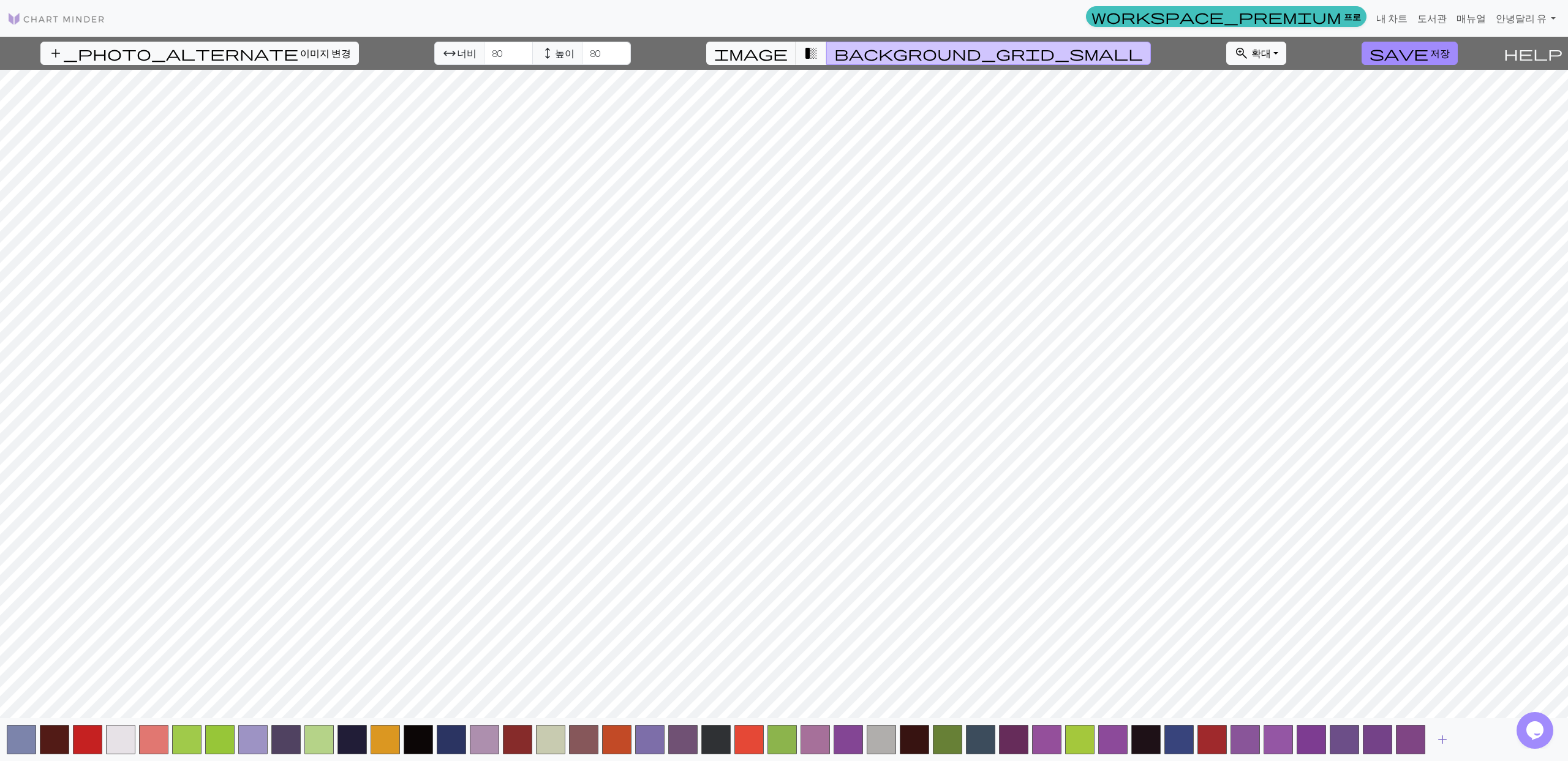
click at [1437, 735] on span "add" at bounding box center [1442, 740] width 15 height 17
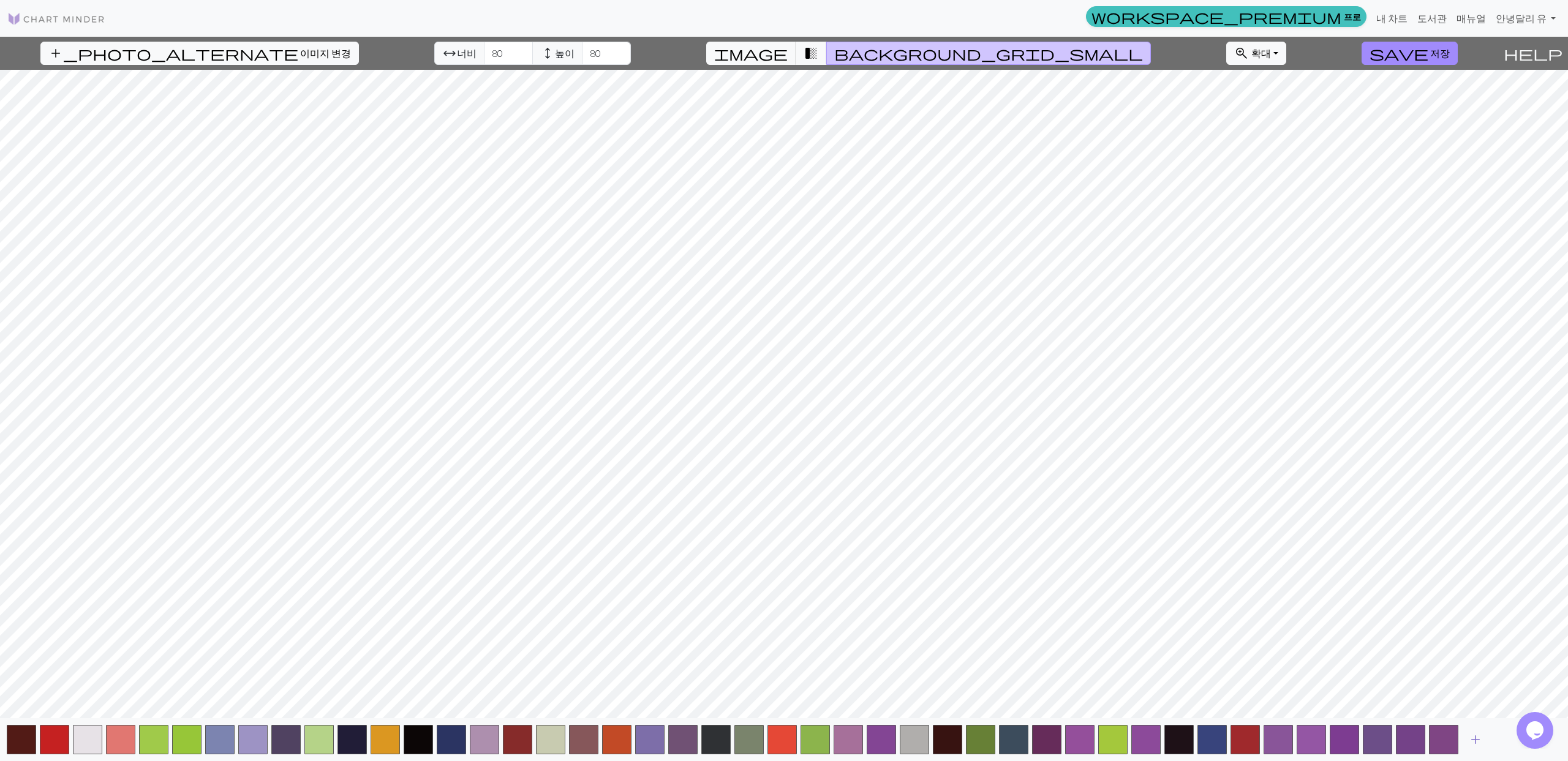
click at [1478, 740] on span "add" at bounding box center [1476, 740] width 15 height 17
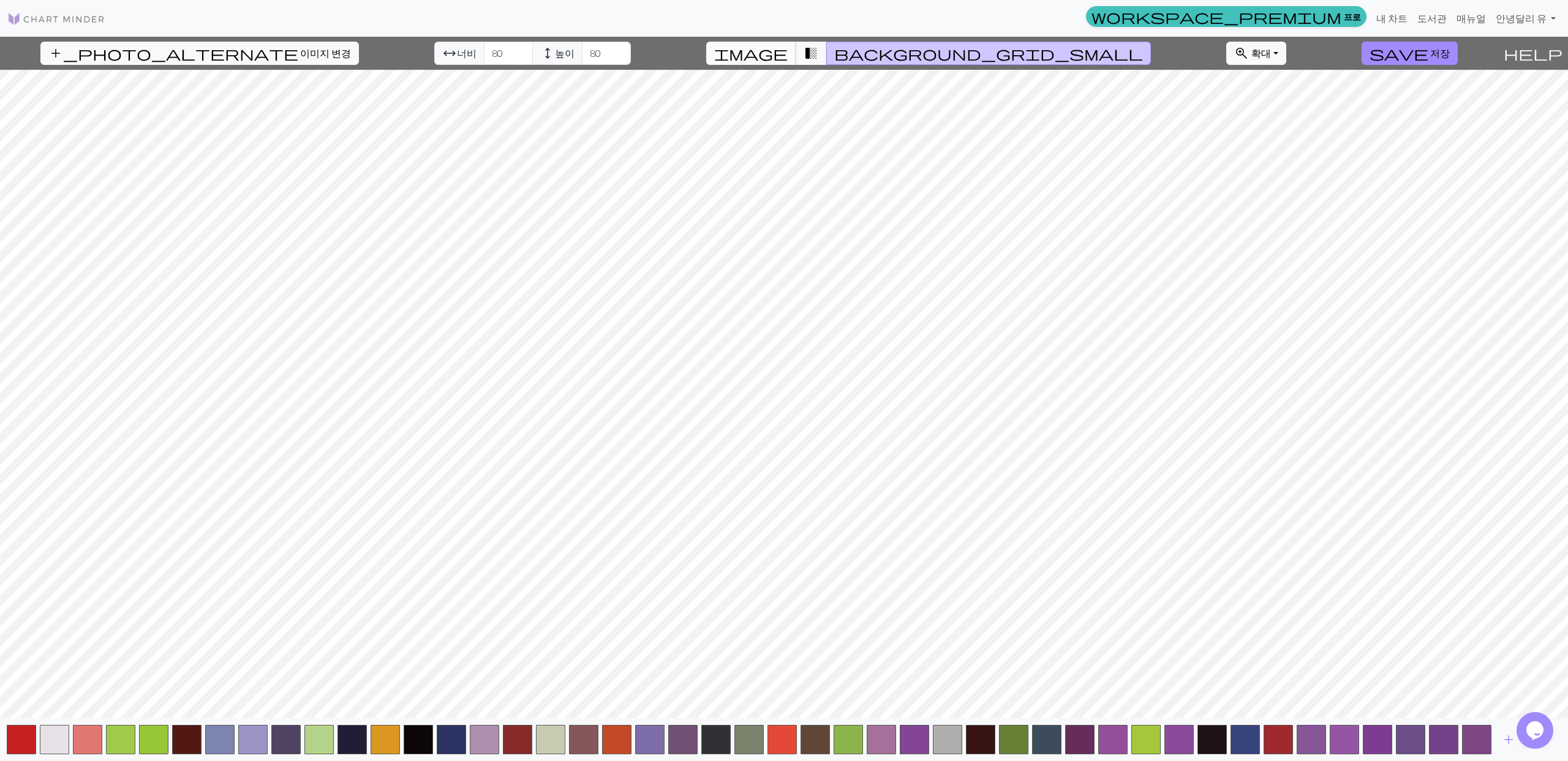
click at [788, 58] on span "image" at bounding box center [750, 53] width 73 height 17
click at [818, 55] on span "transition_fade" at bounding box center [811, 53] width 15 height 17
click at [876, 53] on span "background_grid_small" at bounding box center [988, 53] width 308 height 17
click at [827, 55] on button "transition_fade" at bounding box center [811, 53] width 31 height 23
click at [788, 55] on span "image" at bounding box center [750, 53] width 73 height 17
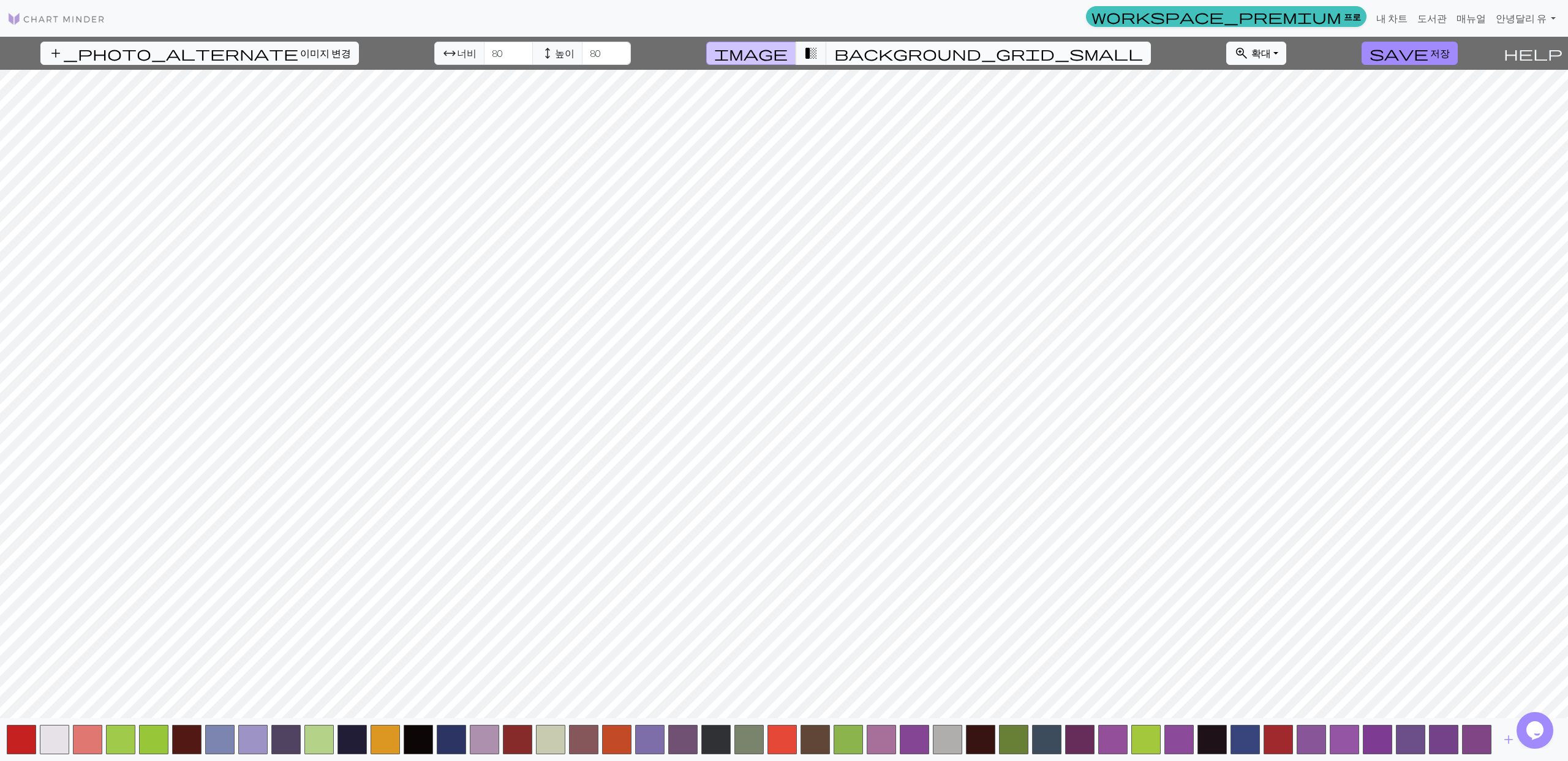
click at [878, 57] on span "background_grid_small" at bounding box center [988, 53] width 308 height 17
click at [788, 58] on span "image" at bounding box center [750, 53] width 73 height 17
click at [885, 53] on span "background_grid_small" at bounding box center [988, 53] width 308 height 17
click at [788, 56] on span "image" at bounding box center [750, 53] width 73 height 17
click at [877, 61] on span "background_grid_small" at bounding box center [988, 53] width 308 height 17
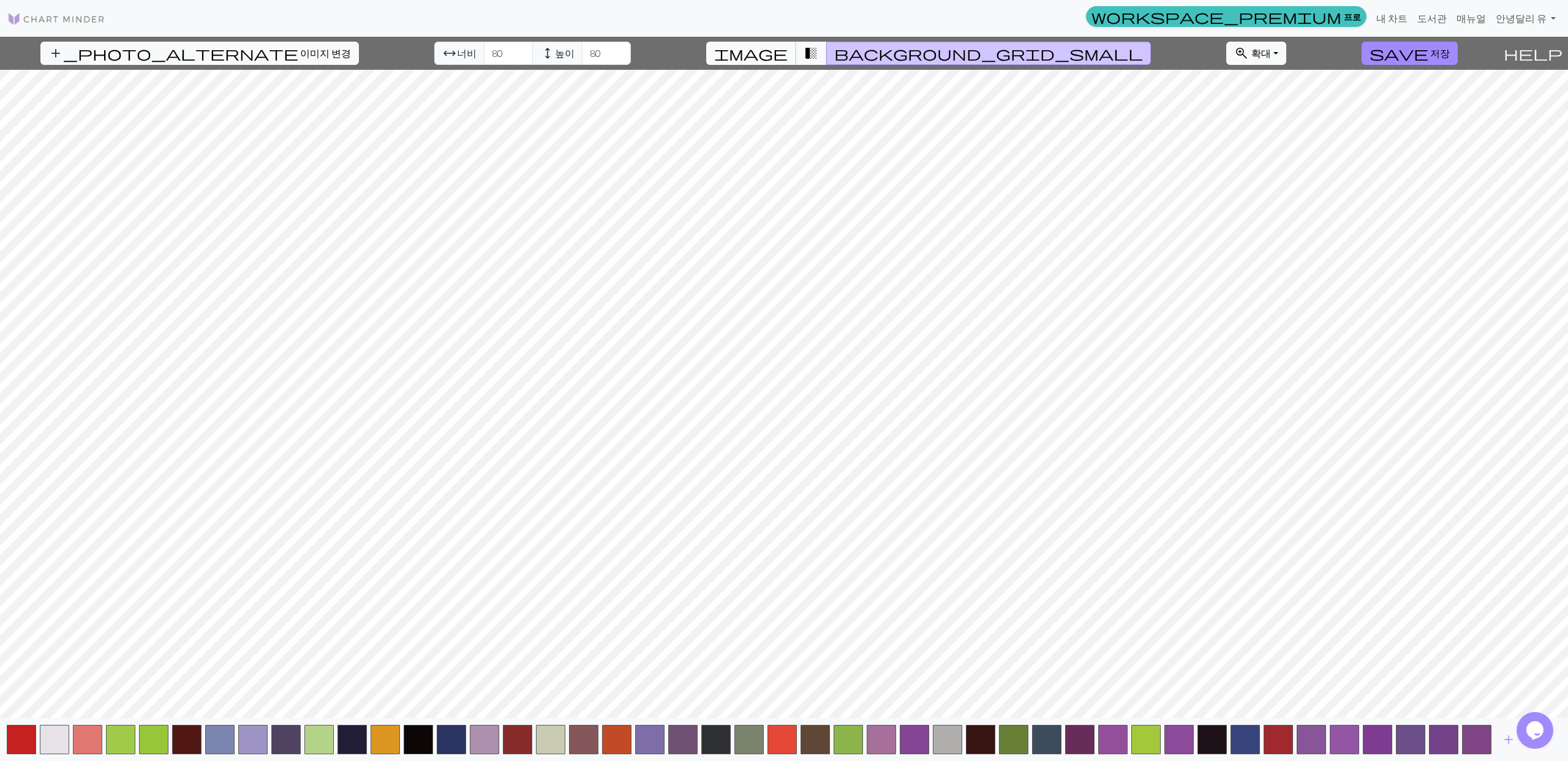
click at [788, 59] on span "image" at bounding box center [750, 53] width 73 height 17
